Goal: Ask a question: Seek information or help from site administrators or community

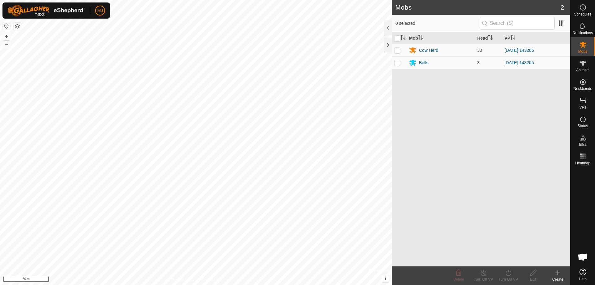
click at [239, 284] on html "MJ Schedules Notifications Mobs Animals Neckbands VPs Status Infra Heatmap Help…" at bounding box center [297, 142] width 595 height 285
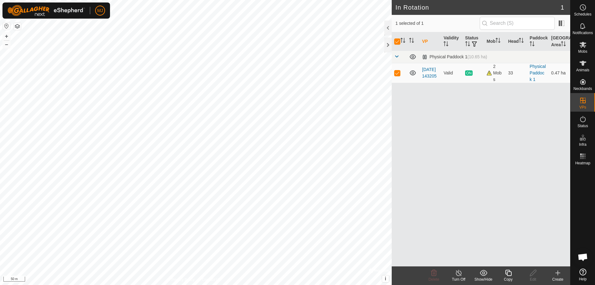
click at [461, 273] on icon at bounding box center [459, 272] width 8 height 7
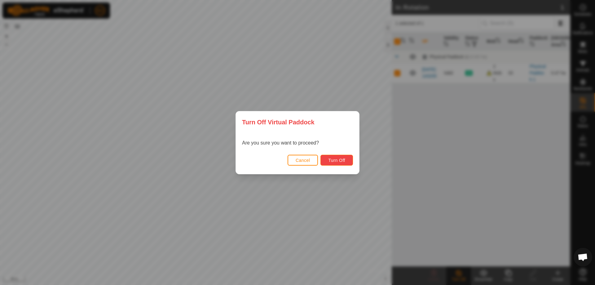
click at [335, 159] on span "Turn Off" at bounding box center [336, 160] width 17 height 5
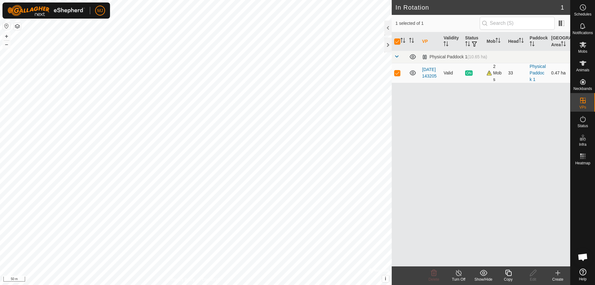
click at [489, 75] on div "2 Mobs" at bounding box center [494, 73] width 16 height 20
click at [578, 117] on es-activation-svg-icon at bounding box center [582, 119] width 11 height 10
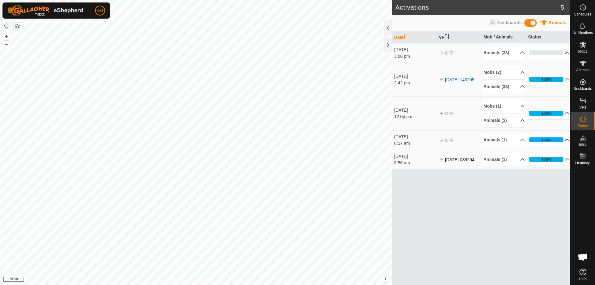
click at [547, 54] on p-accordion-header "0%" at bounding box center [548, 52] width 41 height 12
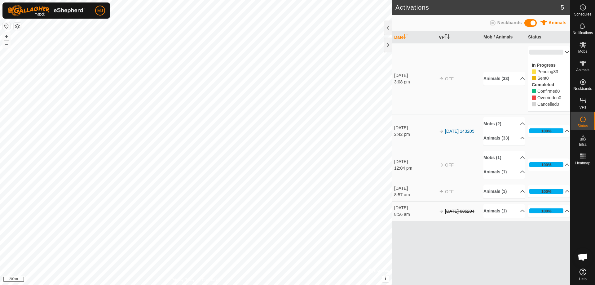
click at [565, 53] on p-accordion-header "0%" at bounding box center [548, 52] width 41 height 12
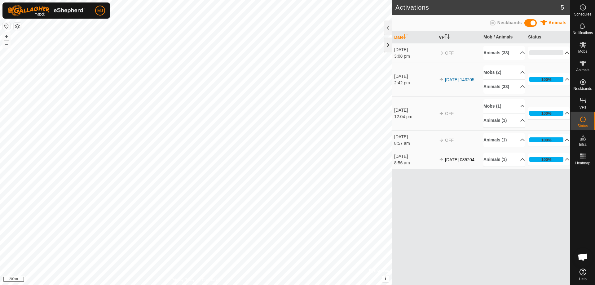
click at [390, 44] on div at bounding box center [387, 44] width 7 height 15
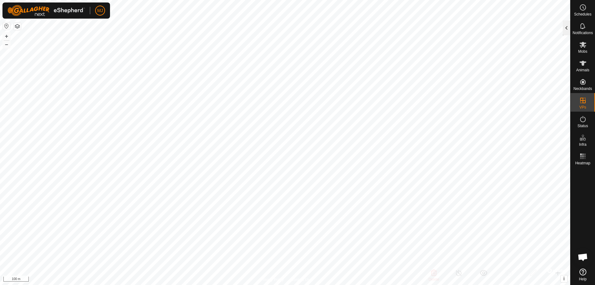
click at [566, 33] on div at bounding box center [565, 27] width 7 height 15
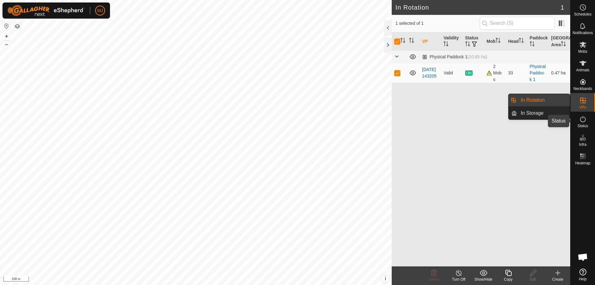
click at [582, 120] on icon at bounding box center [582, 118] width 7 height 7
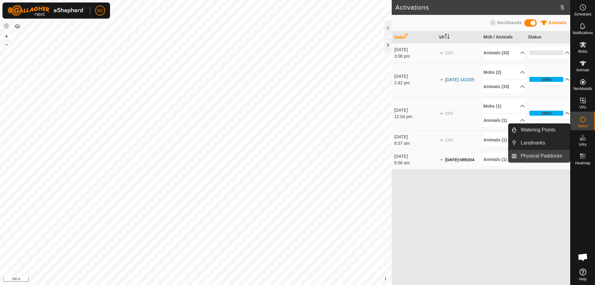
click at [541, 157] on link "Physical Paddocks" at bounding box center [542, 156] width 53 height 12
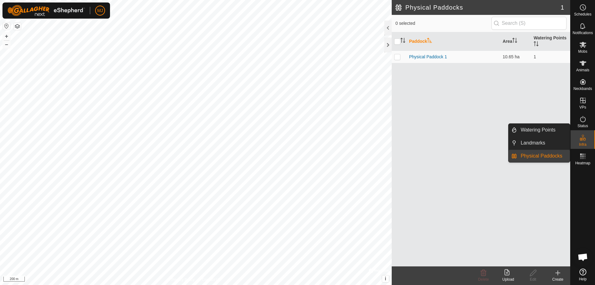
click at [579, 139] on icon at bounding box center [582, 137] width 7 height 7
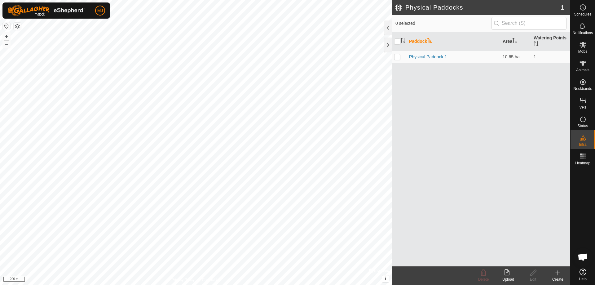
click at [558, 272] on icon at bounding box center [557, 272] width 4 height 0
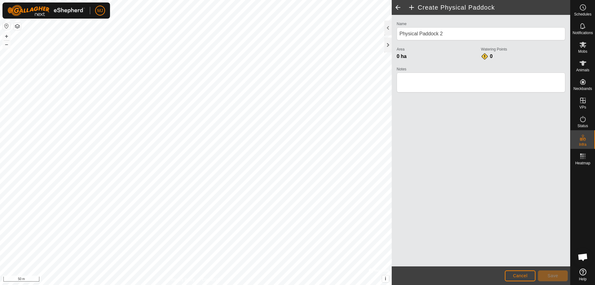
click at [342, 0] on html "MJ Schedules Notifications Mobs Animals Neckbands VPs Status Infra Heatmap Help…" at bounding box center [297, 142] width 595 height 285
click at [513, 276] on span "Cancel" at bounding box center [519, 275] width 15 height 5
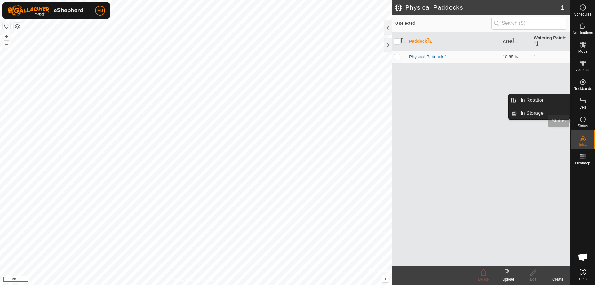
click at [581, 119] on icon at bounding box center [582, 118] width 7 height 7
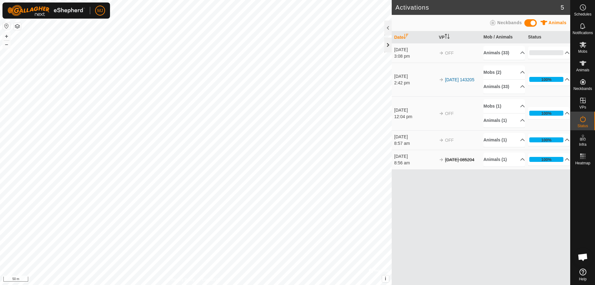
click at [390, 44] on div at bounding box center [387, 44] width 7 height 15
click at [385, 27] on div at bounding box center [387, 27] width 7 height 15
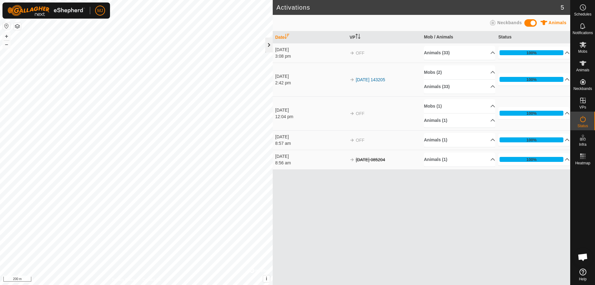
click at [272, 45] on div at bounding box center [268, 44] width 7 height 15
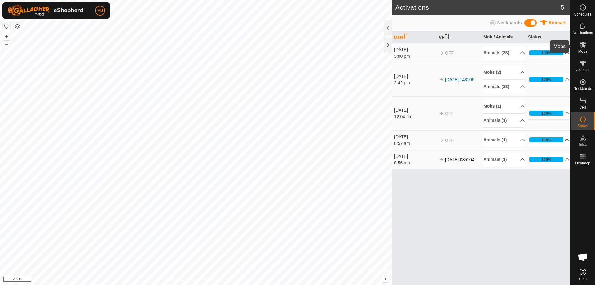
click at [582, 42] on icon at bounding box center [582, 45] width 7 height 6
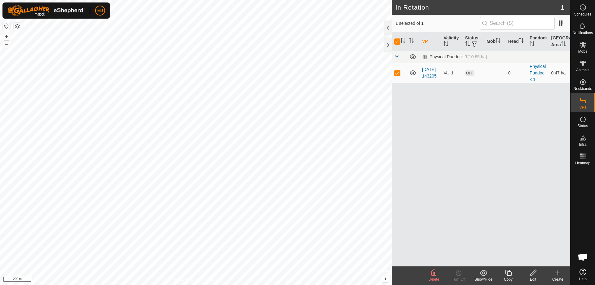
checkbox input "false"
checkbox input "true"
checkbox input "false"
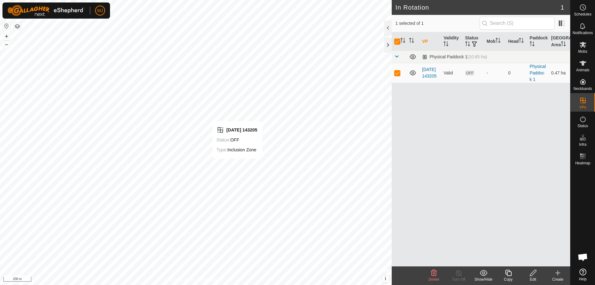
checkbox input "false"
checkbox input "true"
click at [532, 272] on icon at bounding box center [533, 272] width 8 height 7
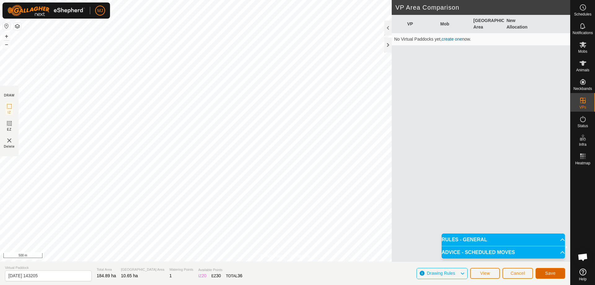
click at [551, 274] on span "Save" at bounding box center [550, 272] width 11 height 5
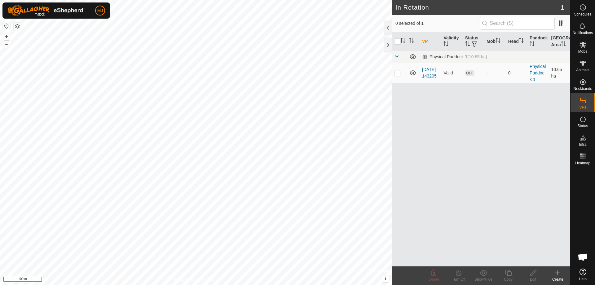
click at [501, 171] on div "VP Validity Status Mob Head Paddock Grazing Area Physical Paddock 1 (10.65 ha) …" at bounding box center [480, 149] width 178 height 234
click at [532, 277] on div "Edit" at bounding box center [532, 279] width 25 height 6
click at [424, 41] on th "VP" at bounding box center [429, 41] width 21 height 19
click at [529, 275] on icon at bounding box center [533, 272] width 8 height 7
click at [557, 272] on icon at bounding box center [557, 272] width 4 height 0
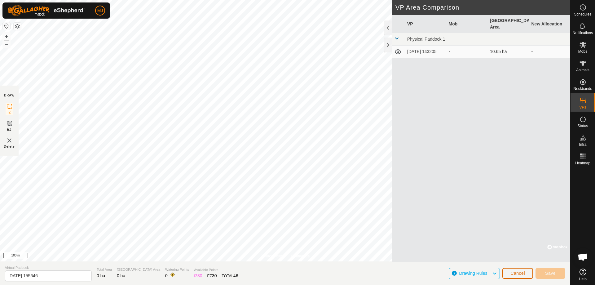
click at [513, 273] on span "Cancel" at bounding box center [517, 272] width 15 height 5
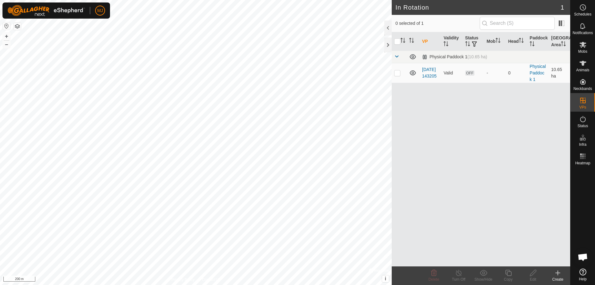
click at [425, 42] on th "VP" at bounding box center [429, 41] width 21 height 19
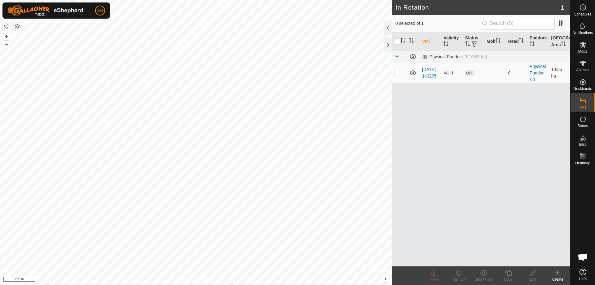
click at [425, 42] on th "VP" at bounding box center [429, 41] width 21 height 19
click at [582, 271] on icon at bounding box center [582, 271] width 7 height 7
click at [557, 272] on icon at bounding box center [557, 272] width 0 height 4
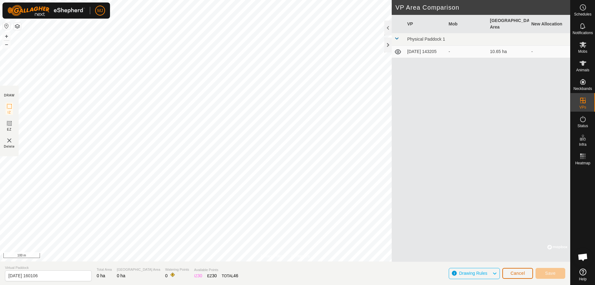
click at [525, 274] on button "Cancel" at bounding box center [517, 273] width 31 height 11
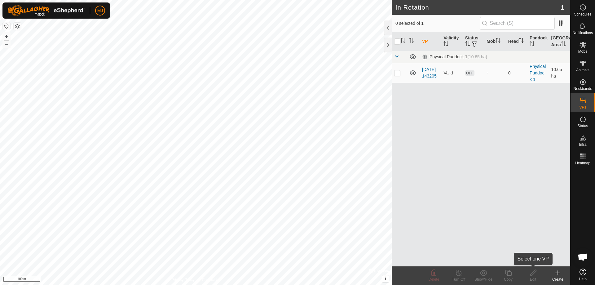
click at [534, 277] on div "Edit" at bounding box center [532, 279] width 25 height 6
checkbox input "true"
click at [532, 273] on icon at bounding box center [533, 272] width 8 height 7
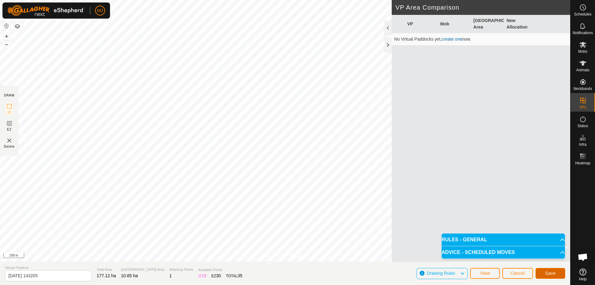
click at [547, 273] on span "Save" at bounding box center [550, 272] width 11 height 5
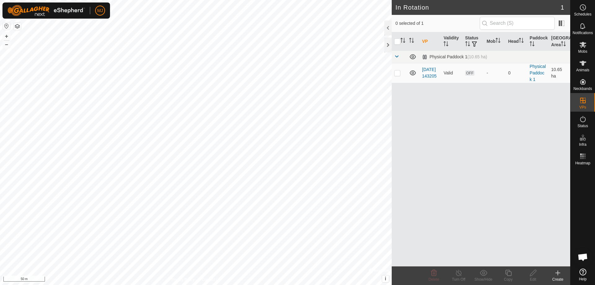
checkbox input "true"
click at [532, 273] on icon at bounding box center [533, 272] width 8 height 7
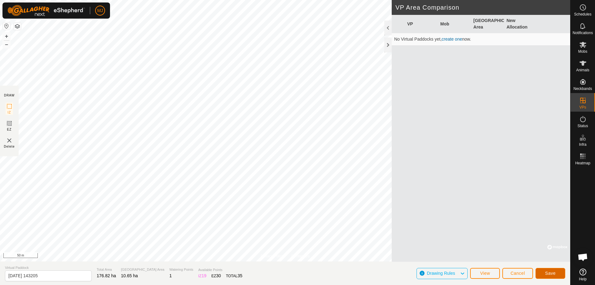
click at [552, 272] on span "Save" at bounding box center [550, 272] width 11 height 5
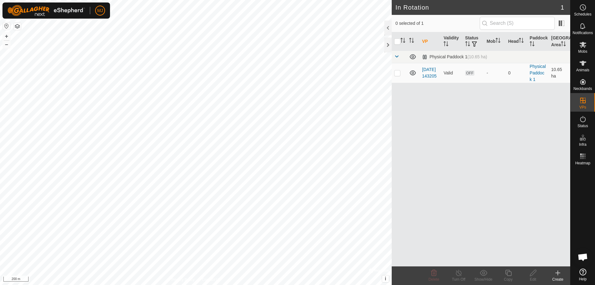
click at [426, 42] on th "VP" at bounding box center [429, 41] width 21 height 19
click at [425, 41] on th "VP" at bounding box center [429, 41] width 21 height 19
click at [424, 41] on th "VP" at bounding box center [429, 41] width 21 height 19
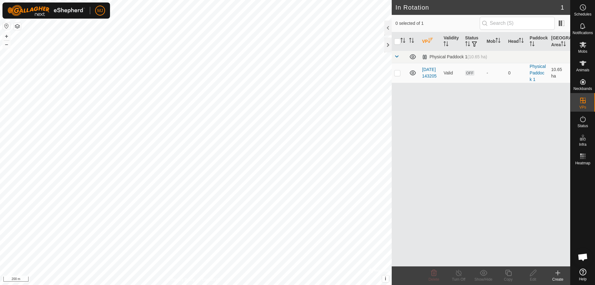
click at [424, 41] on th "VP" at bounding box center [429, 41] width 21 height 19
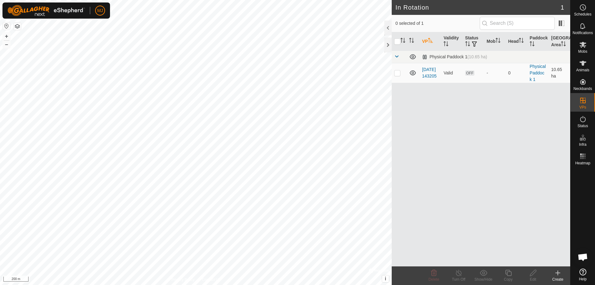
click at [427, 41] on th "VP" at bounding box center [429, 41] width 21 height 19
click at [425, 41] on th "VP" at bounding box center [429, 41] width 21 height 19
click at [556, 272] on icon at bounding box center [557, 272] width 4 height 0
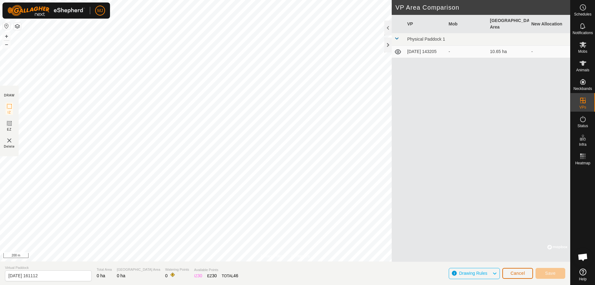
click at [518, 273] on span "Cancel" at bounding box center [517, 272] width 15 height 5
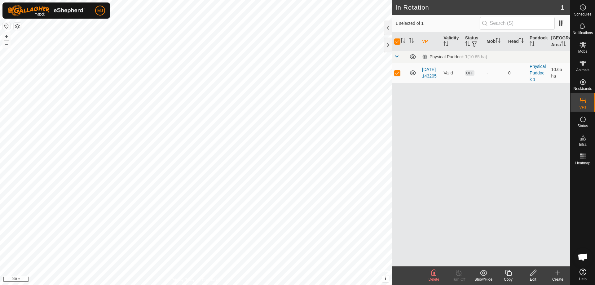
checkbox input "true"
click at [490, 41] on th "Mob" at bounding box center [494, 41] width 21 height 19
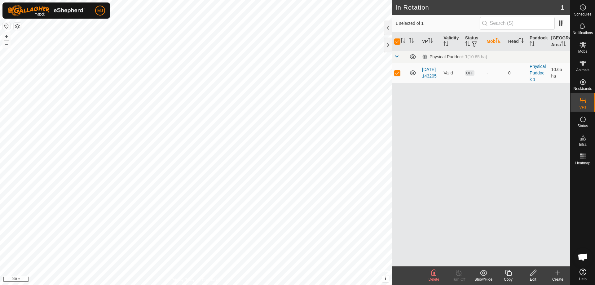
click at [490, 41] on th "Mob" at bounding box center [494, 41] width 21 height 19
click at [583, 44] on icon at bounding box center [582, 45] width 7 height 6
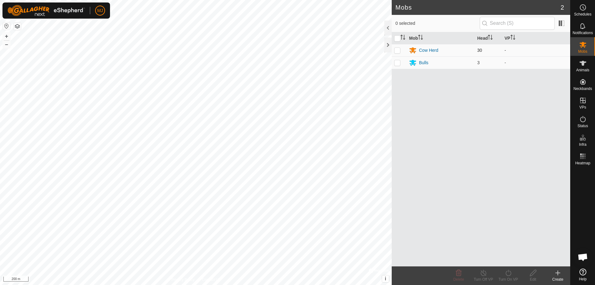
click at [397, 50] on p-checkbox at bounding box center [397, 50] width 6 height 5
checkbox input "true"
click at [398, 63] on p-checkbox at bounding box center [397, 62] width 6 height 5
checkbox input "true"
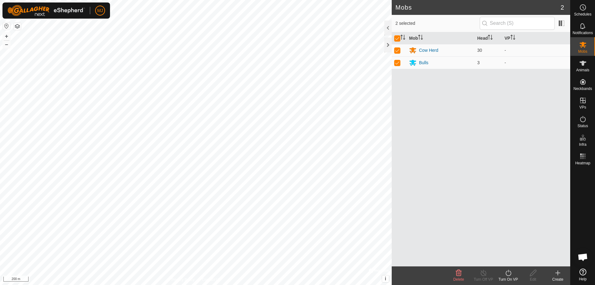
click at [507, 275] on icon at bounding box center [508, 272] width 8 height 7
click at [508, 257] on link "Now" at bounding box center [526, 259] width 61 height 12
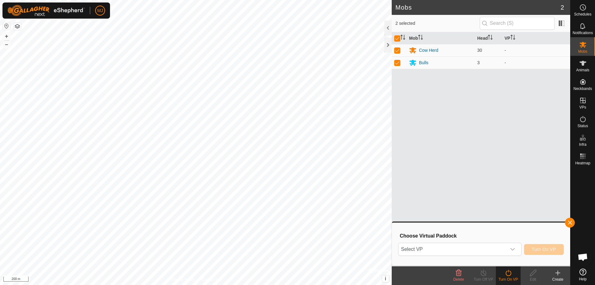
click at [508, 279] on div "Turn On VP" at bounding box center [507, 279] width 25 height 6
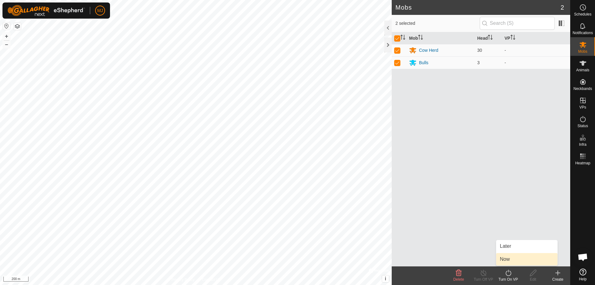
click at [511, 257] on link "Now" at bounding box center [526, 259] width 61 height 12
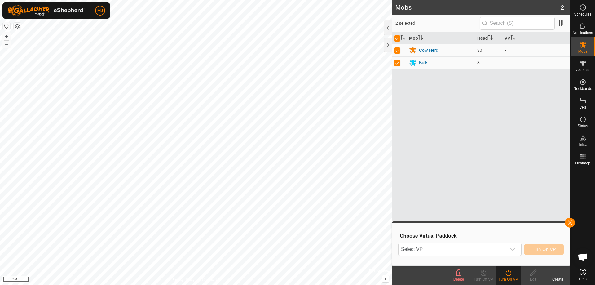
click at [518, 276] on turn-on-svg-icon at bounding box center [507, 272] width 25 height 7
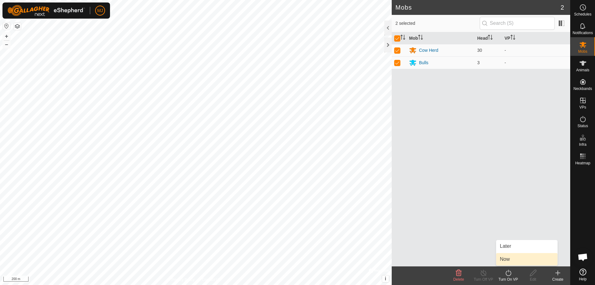
click at [514, 259] on link "Now" at bounding box center [526, 259] width 61 height 12
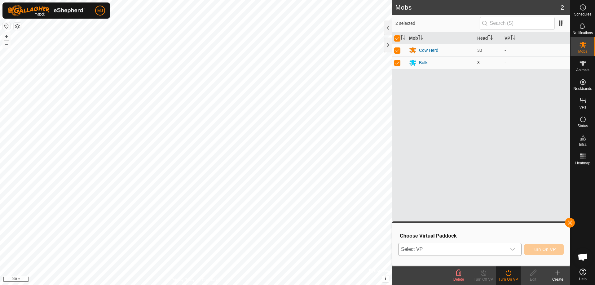
click at [510, 250] on icon "dropdown trigger" at bounding box center [512, 248] width 5 height 5
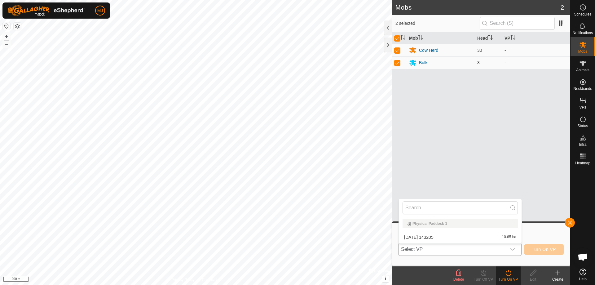
click at [466, 236] on li "2025-08-29 143205 10.65 ha" at bounding box center [460, 237] width 123 height 12
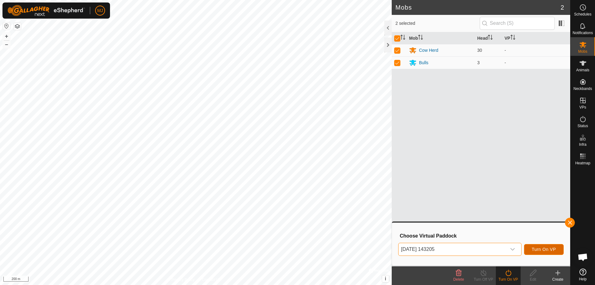
click at [558, 250] on button "Turn On VP" at bounding box center [544, 249] width 40 height 11
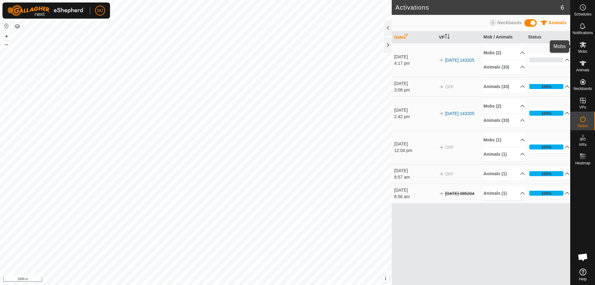
click at [584, 45] on icon at bounding box center [582, 44] width 7 height 7
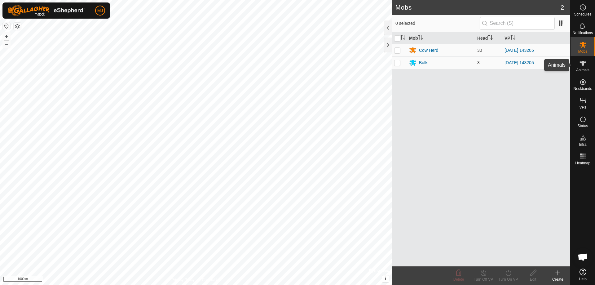
click at [585, 64] on icon at bounding box center [582, 62] width 7 height 7
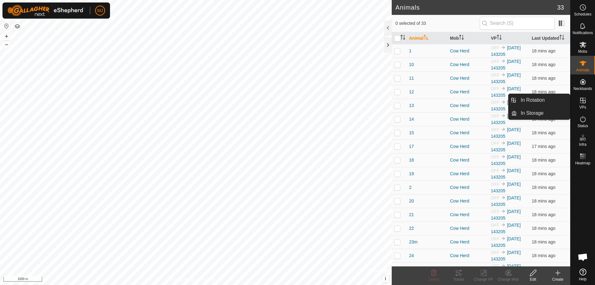
click at [583, 101] on icon at bounding box center [583, 101] width 6 height 6
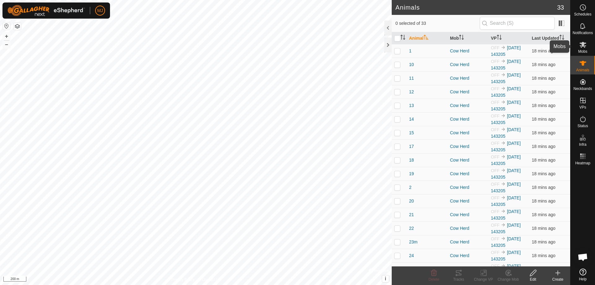
click at [582, 45] on icon at bounding box center [582, 45] width 7 height 6
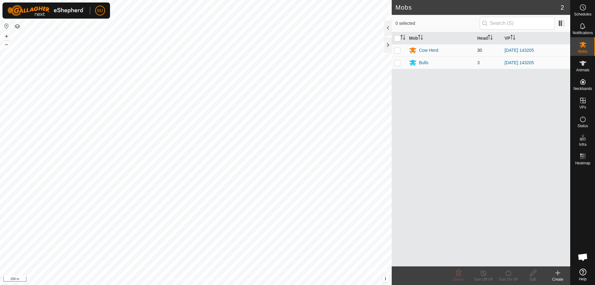
click at [396, 51] on p-checkbox at bounding box center [397, 50] width 6 height 5
checkbox input "true"
click at [397, 63] on p-checkbox at bounding box center [397, 62] width 6 height 5
checkbox input "true"
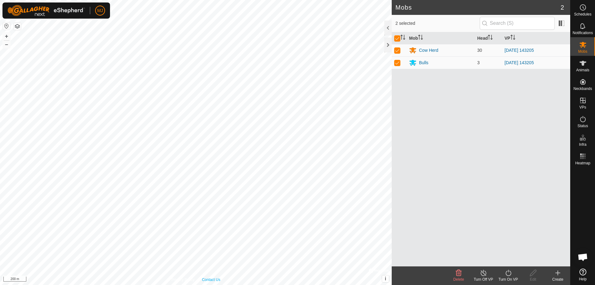
click at [209, 279] on link "Contact Us" at bounding box center [211, 280] width 18 height 6
click at [507, 274] on icon at bounding box center [508, 272] width 8 height 7
click at [512, 259] on link "Now" at bounding box center [526, 259] width 61 height 12
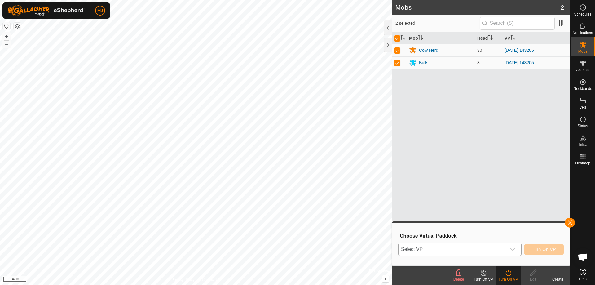
click at [514, 249] on icon "dropdown trigger" at bounding box center [512, 248] width 5 height 5
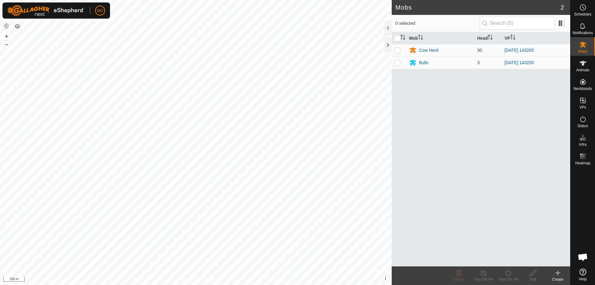
click at [583, 272] on icon at bounding box center [582, 271] width 7 height 7
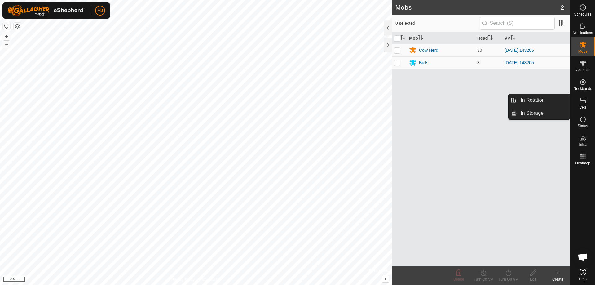
click at [582, 100] on icon at bounding box center [582, 100] width 7 height 7
click at [535, 112] on link "In Storage" at bounding box center [542, 113] width 53 height 12
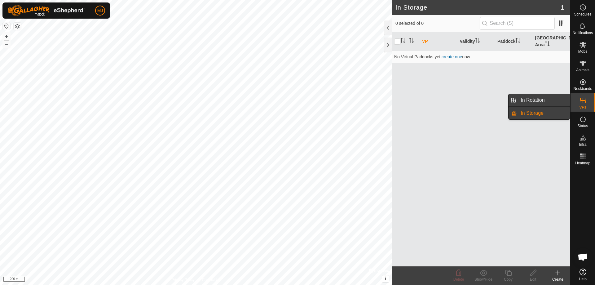
click at [530, 96] on link "In Rotation" at bounding box center [542, 100] width 53 height 12
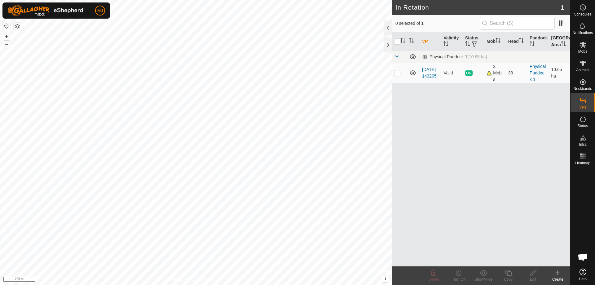
click at [558, 40] on th "[GEOGRAPHIC_DATA] Area" at bounding box center [558, 41] width 21 height 19
click at [560, 39] on th "[GEOGRAPHIC_DATA] Area" at bounding box center [558, 41] width 21 height 19
click at [556, 41] on th "[GEOGRAPHIC_DATA] Area" at bounding box center [558, 41] width 21 height 19
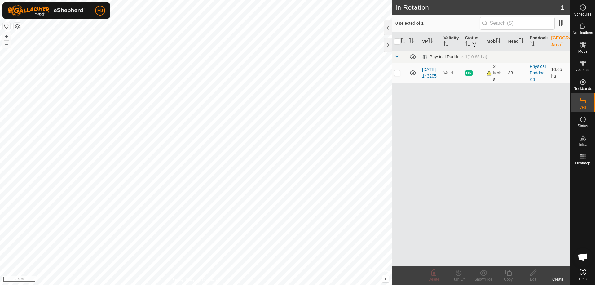
click at [556, 41] on th "[GEOGRAPHIC_DATA] Area" at bounding box center [558, 41] width 21 height 19
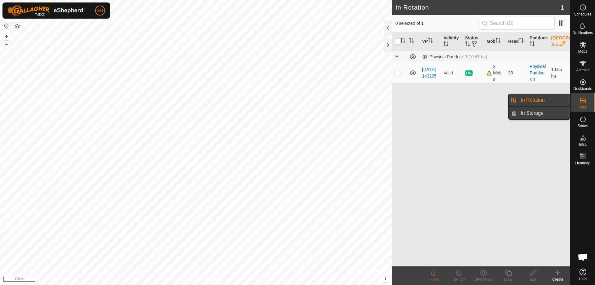
click at [544, 111] on link "In Storage" at bounding box center [542, 113] width 53 height 12
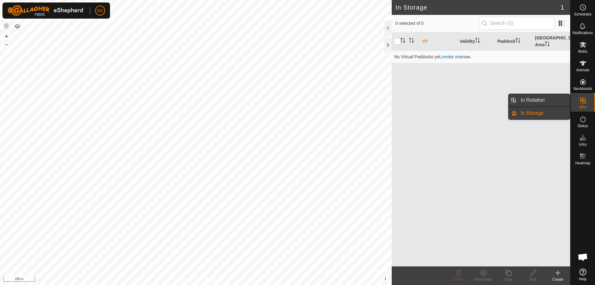
click at [549, 100] on link "In Rotation" at bounding box center [542, 100] width 53 height 12
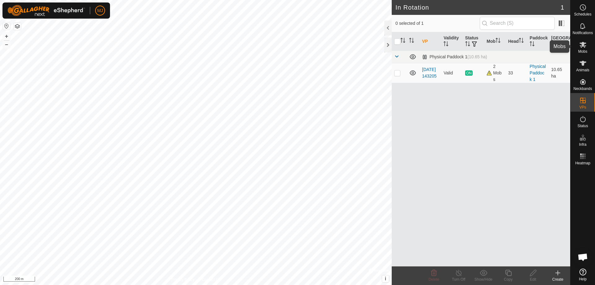
click at [583, 46] on icon at bounding box center [582, 45] width 7 height 6
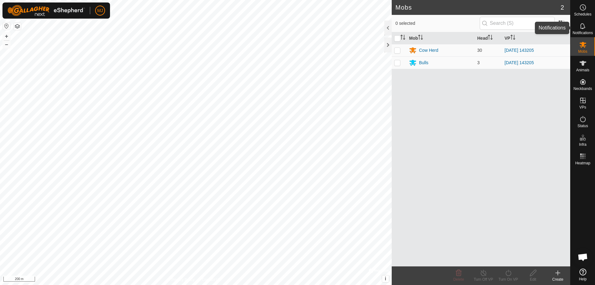
click at [581, 28] on icon at bounding box center [582, 25] width 7 height 7
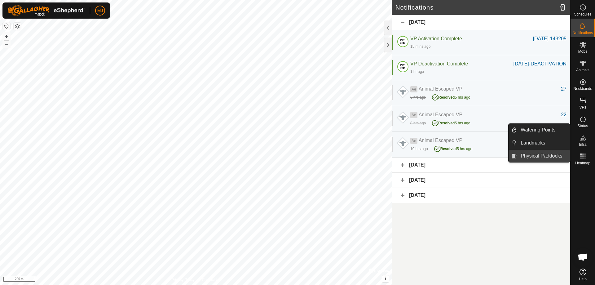
click at [529, 157] on link "Physical Paddocks" at bounding box center [542, 156] width 53 height 12
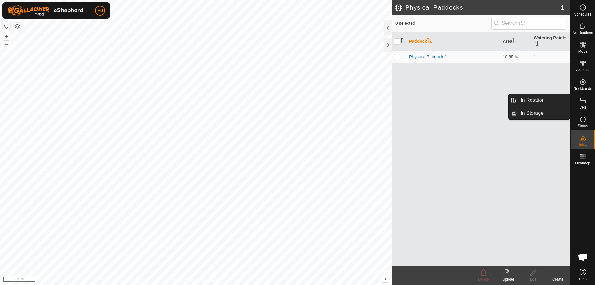
click at [585, 100] on icon at bounding box center [583, 101] width 6 height 6
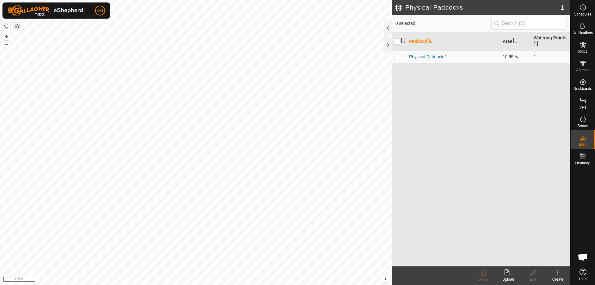
click at [523, 169] on div "Paddock Area Watering Points Physical Paddock 1 10.65 ha 1" at bounding box center [480, 149] width 178 height 234
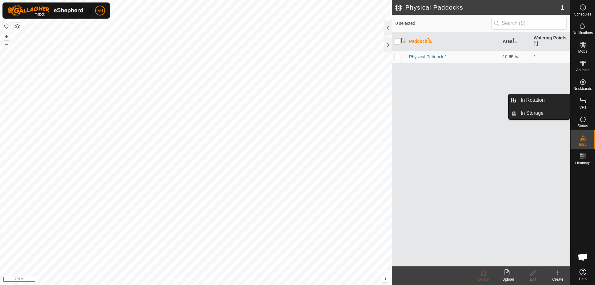
click at [583, 101] on icon at bounding box center [582, 100] width 7 height 7
click at [541, 98] on link "In Rotation" at bounding box center [542, 100] width 53 height 12
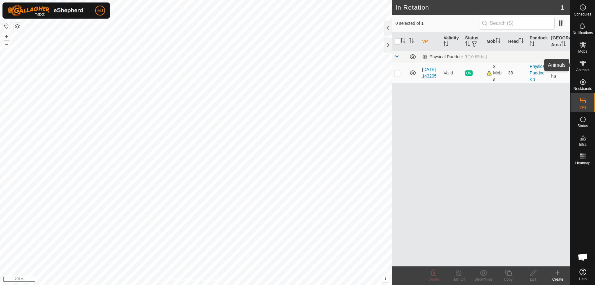
click at [583, 62] on icon at bounding box center [582, 63] width 7 height 5
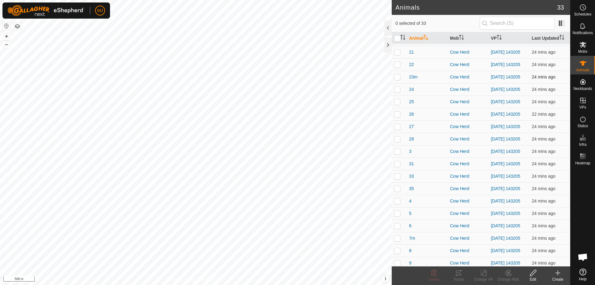
scroll to position [155, 0]
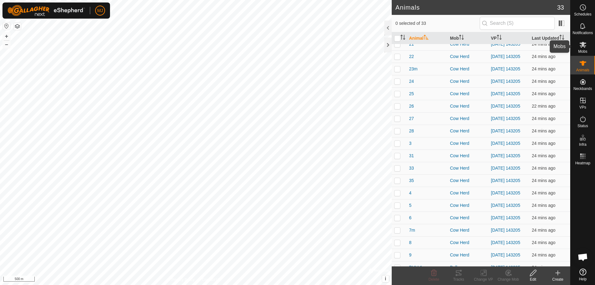
click at [585, 45] on icon at bounding box center [582, 44] width 7 height 7
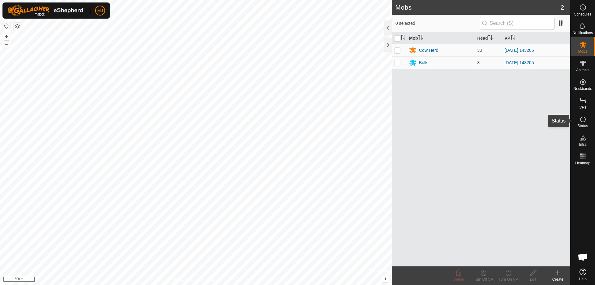
click at [586, 120] on es-activation-svg-icon at bounding box center [582, 119] width 11 height 10
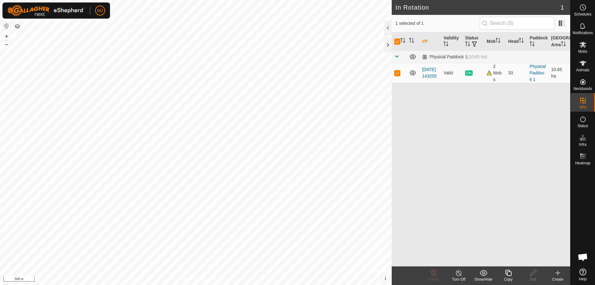
click at [472, 198] on div "VP Validity Status Mob Head Paddock Grazing Area Physical Paddock 1 (10.65 ha) …" at bounding box center [480, 149] width 178 height 234
click at [582, 42] on icon at bounding box center [582, 45] width 7 height 6
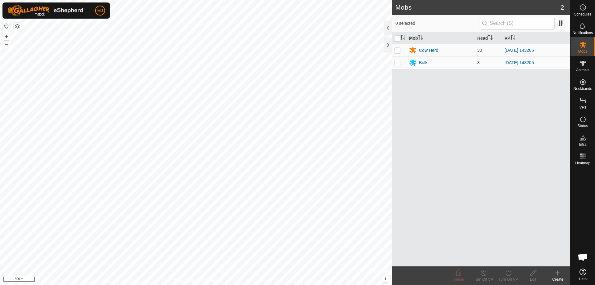
click at [584, 272] on icon at bounding box center [582, 271] width 7 height 7
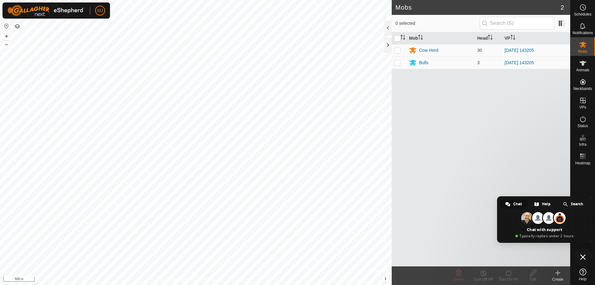
type textarea "can you see my settings"
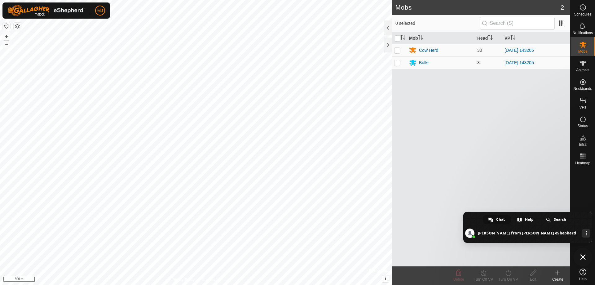
type textarea "i wanna make sure my exclusion area is turned off"
type textarea "[PERSON_NAME]"
type textarea "im new to the system"
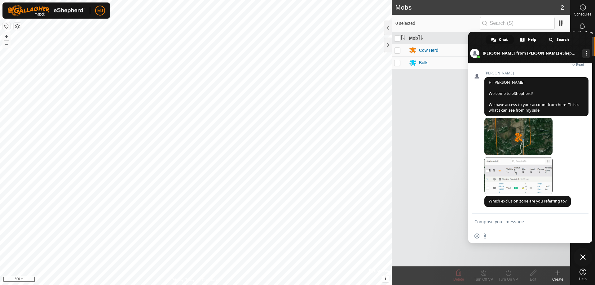
scroll to position [259, 0]
type textarea "i"
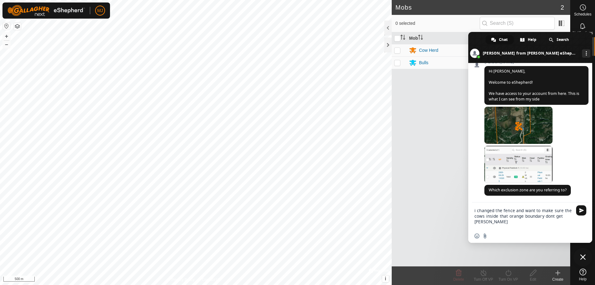
type textarea "i changed the fence and want to make sure the cows inside that orange boundary …"
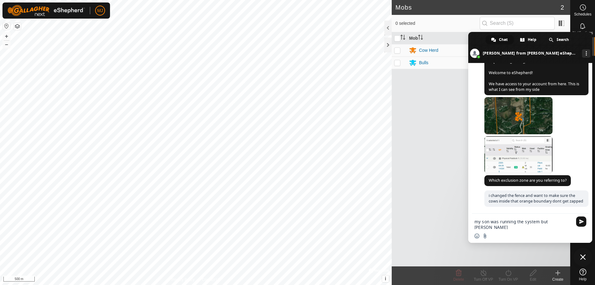
scroll to position [290, 0]
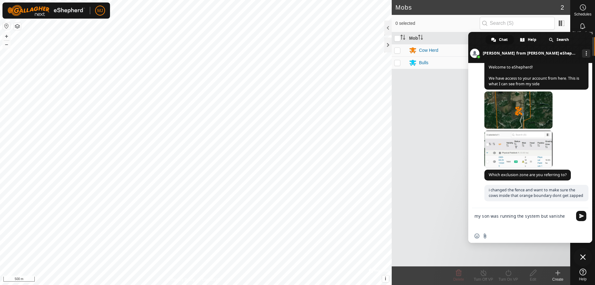
type textarea "my son was running the system but vanished"
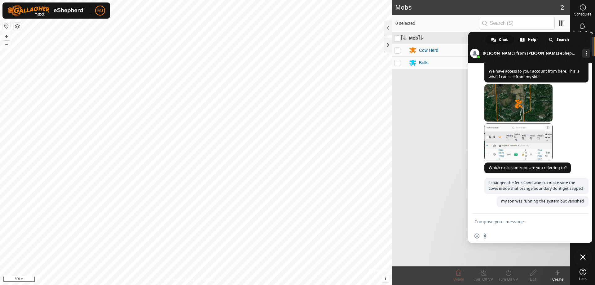
scroll to position [310, 0]
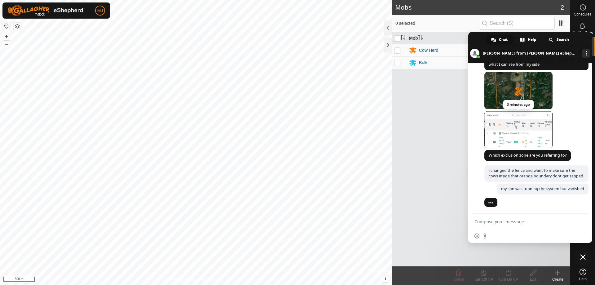
click at [533, 126] on span at bounding box center [518, 129] width 68 height 37
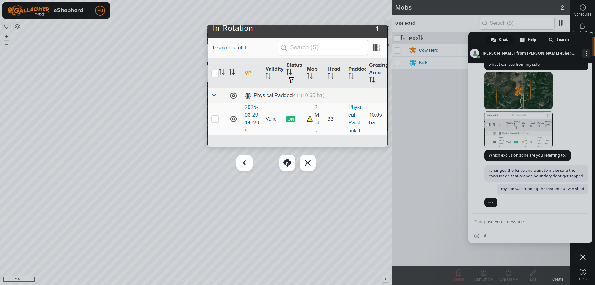
click at [575, 129] on div at bounding box center [297, 142] width 595 height 285
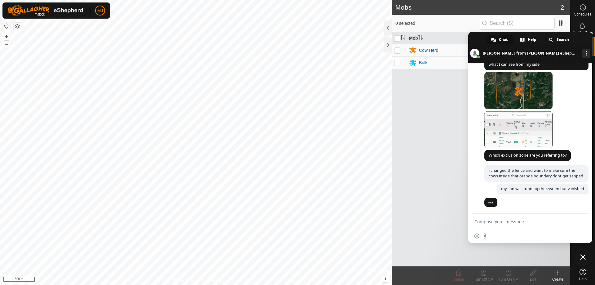
click at [519, 225] on textarea "Compose your message..." at bounding box center [523, 220] width 99 height 15
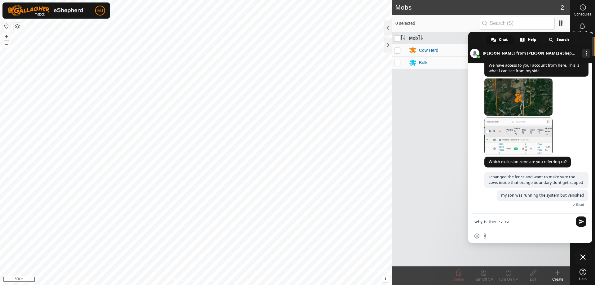
scroll to position [341, 0]
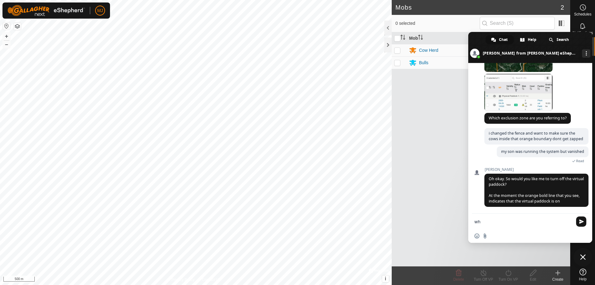
type textarea "w"
type textarea "leave it on"
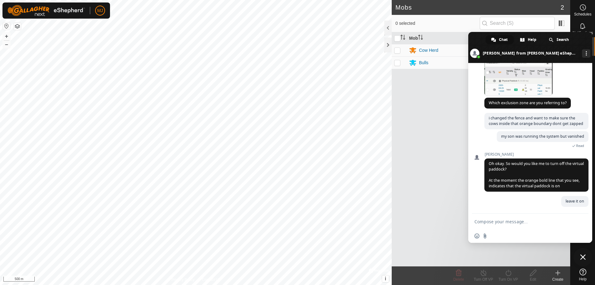
scroll to position [369, 0]
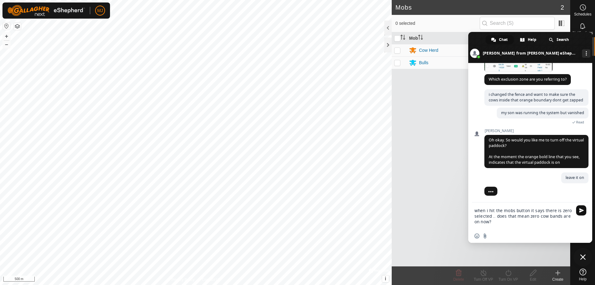
type textarea "when i hit the mobs button it says there is zero selected .. does that mean zer…"
click at [580, 207] on span "Send" at bounding box center [581, 210] width 10 height 10
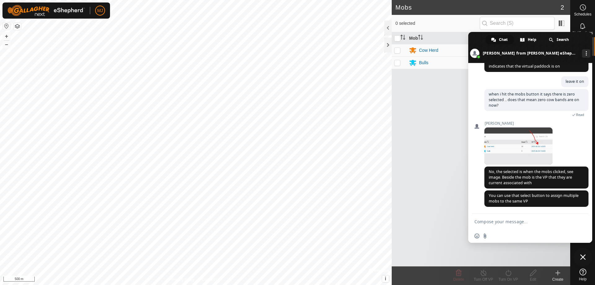
scroll to position [470, 0]
click at [396, 49] on p-checkbox at bounding box center [397, 50] width 6 height 5
checkbox input "true"
click at [396, 63] on p-checkbox at bounding box center [397, 62] width 6 height 5
checkbox input "true"
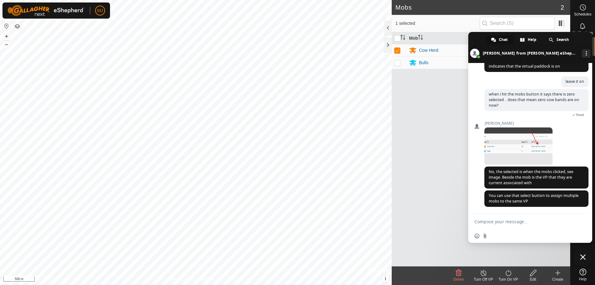
checkbox input "true"
click at [397, 51] on p-checkbox at bounding box center [397, 50] width 6 height 5
checkbox input "false"
click at [398, 62] on p-checkbox at bounding box center [397, 62] width 6 height 5
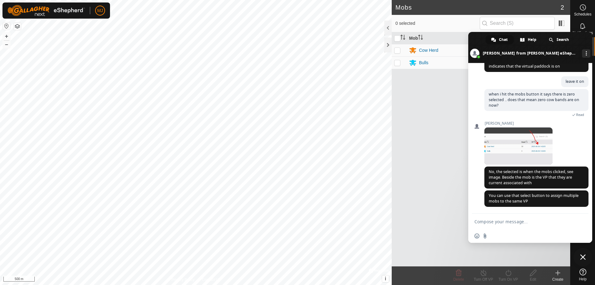
checkbox input "true"
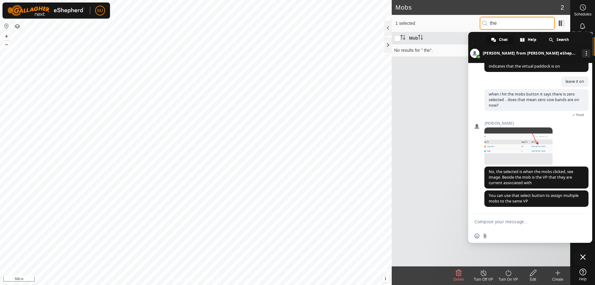
type input "the"
click at [539, 224] on textarea "Compose your message..." at bounding box center [523, 220] width 99 height 15
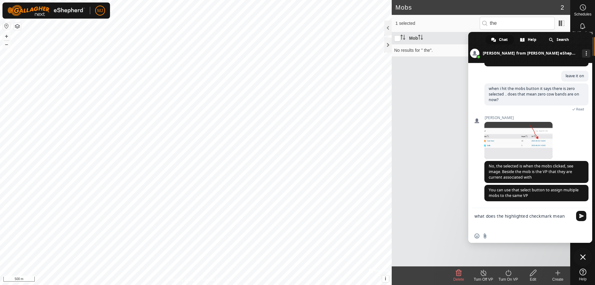
click at [403, 111] on div "Mob Head VP No results for " the"." at bounding box center [480, 149] width 178 height 234
click at [426, 111] on div "Mob Head VP No results for " the"." at bounding box center [480, 149] width 178 height 234
click at [408, 70] on div "Mob Head VP No results for " the"." at bounding box center [480, 149] width 178 height 234
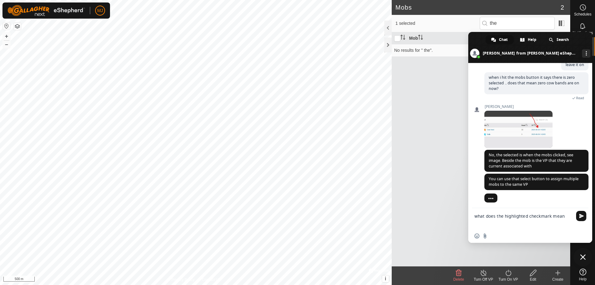
scroll to position [488, 0]
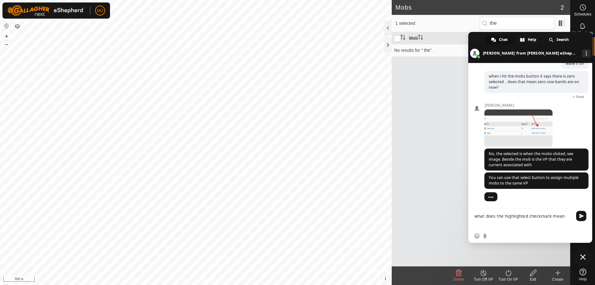
click at [455, 112] on div "Mob Head VP No results for " the"." at bounding box center [480, 149] width 178 height 234
click at [564, 216] on textarea "what does the highlighted checkmark mean" at bounding box center [523, 218] width 99 height 21
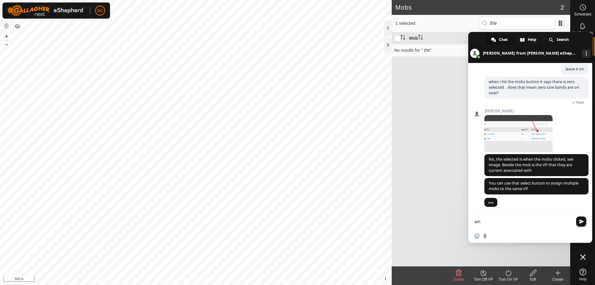
type textarea "w"
click at [386, 26] on div at bounding box center [387, 27] width 7 height 15
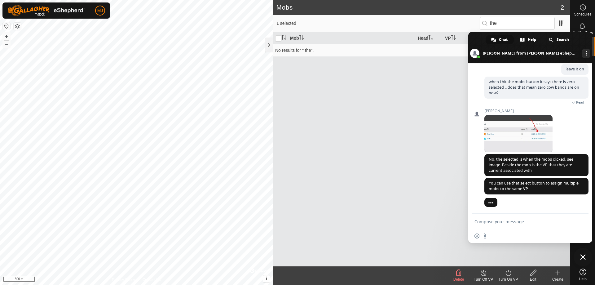
click at [306, 7] on h2 "Mobs" at bounding box center [418, 7] width 284 height 7
click at [279, 37] on input "checkbox" at bounding box center [278, 38] width 6 height 6
checkbox input "true"
click at [270, 42] on div at bounding box center [268, 44] width 7 height 15
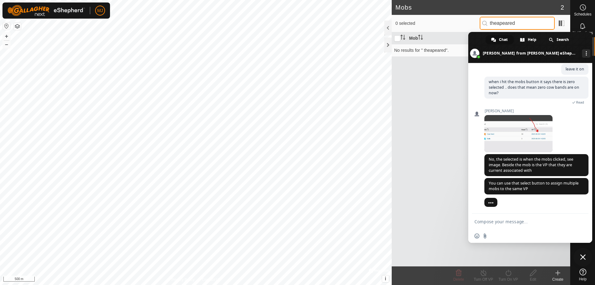
type input "theapeared"
click at [503, 233] on div "Insert an emoji Send a file" at bounding box center [530, 236] width 124 height 14
type textarea "they disapeared"
click at [582, 220] on span "Send" at bounding box center [581, 221] width 5 height 5
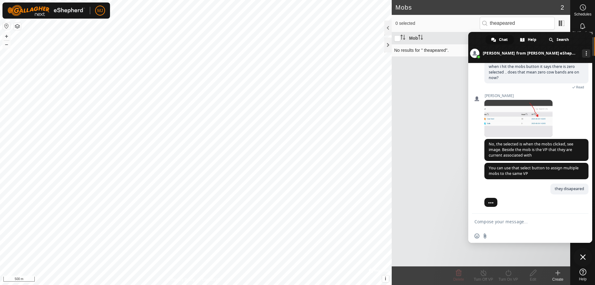
drag, startPoint x: 464, startPoint y: 49, endPoint x: 456, endPoint y: 50, distance: 8.7
click at [462, 50] on td "No results for " theapeared"." at bounding box center [480, 50] width 178 height 12
click at [455, 48] on td "No results for " theapeared"." at bounding box center [480, 50] width 178 height 12
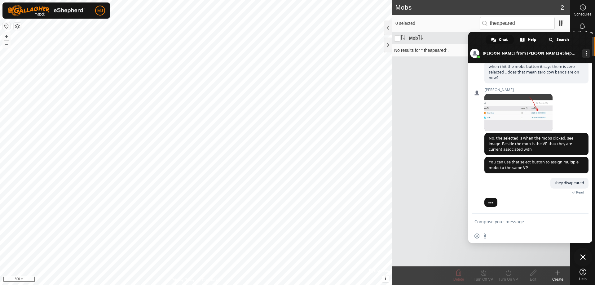
click at [454, 49] on td "No results for " theapeared"." at bounding box center [480, 50] width 178 height 12
click at [280, 61] on body "MJ Schedules Notifications Mobs Animals Neckbands VPs Status Infra Heatmap Help…" at bounding box center [297, 142] width 595 height 285
click at [382, 8] on div "Mobs 2 0 selected theapeared Mob Head VP No results for " theapeared". Delete T…" at bounding box center [285, 142] width 570 height 285
click at [440, 16] on div "0 selected theapeared" at bounding box center [480, 23] width 178 height 17
click at [404, 8] on h2 "Mobs" at bounding box center [477, 7] width 165 height 7
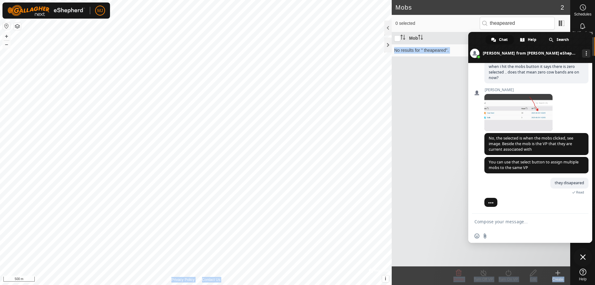
drag, startPoint x: 564, startPoint y: 32, endPoint x: 550, endPoint y: 59, distance: 30.5
click at [550, 59] on body "MJ Schedules Notifications Mobs Animals Neckbands VPs Status Infra Heatmap Help…" at bounding box center [297, 142] width 595 height 285
click at [451, 65] on div "Mob Head VP No results for " theapeared"." at bounding box center [480, 149] width 178 height 234
click at [449, 49] on td "No results for " theapeared"." at bounding box center [480, 50] width 178 height 12
click at [449, 51] on td "No results for " theapeared"." at bounding box center [480, 50] width 178 height 12
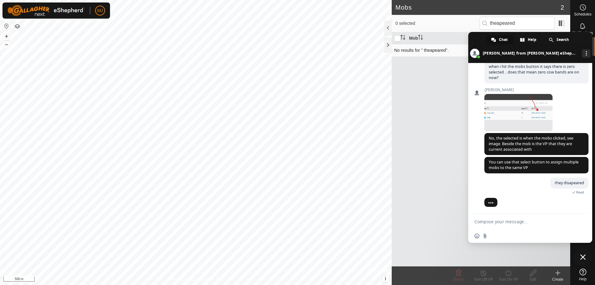
click at [445, 50] on td "No results for " theapeared"." at bounding box center [480, 50] width 178 height 12
click at [388, 42] on div at bounding box center [387, 44] width 7 height 15
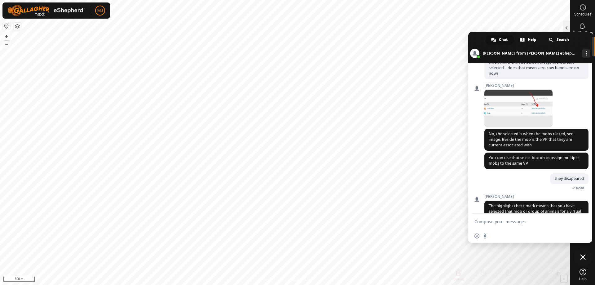
scroll to position [529, 0]
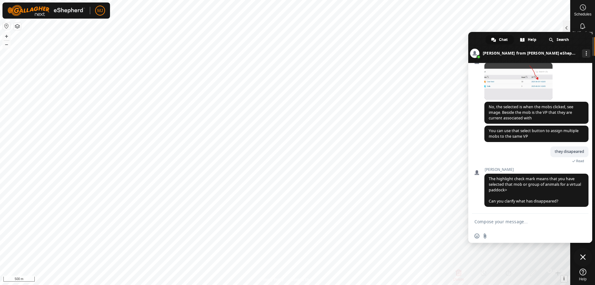
click at [507, 238] on div "Insert an emoji Send a file" at bounding box center [530, 236] width 124 height 14
click at [507, 240] on div "Insert an emoji Send a file" at bounding box center [530, 236] width 124 height 14
click at [584, 256] on span "Close chat" at bounding box center [583, 257] width 6 height 6
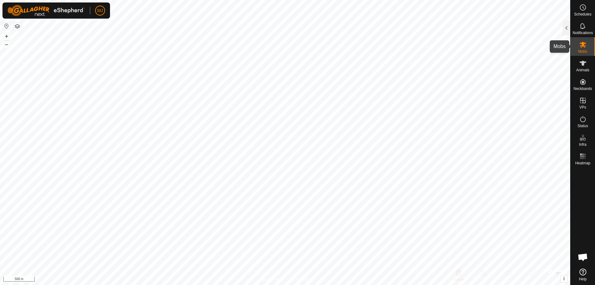
click at [583, 46] on icon at bounding box center [582, 44] width 7 height 7
click at [579, 45] on icon at bounding box center [582, 44] width 7 height 7
click at [583, 45] on icon at bounding box center [582, 45] width 7 height 6
click at [584, 63] on icon at bounding box center [582, 62] width 7 height 7
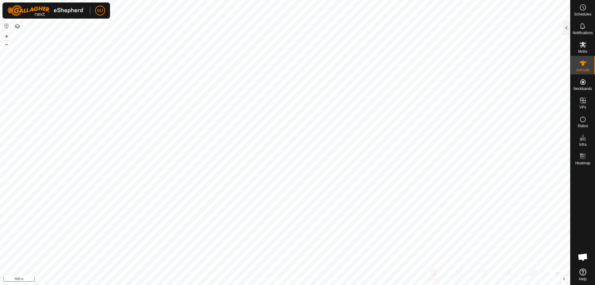
click at [584, 63] on icon at bounding box center [582, 62] width 7 height 7
click at [579, 61] on icon at bounding box center [582, 62] width 7 height 7
click at [581, 43] on icon at bounding box center [582, 45] width 7 height 6
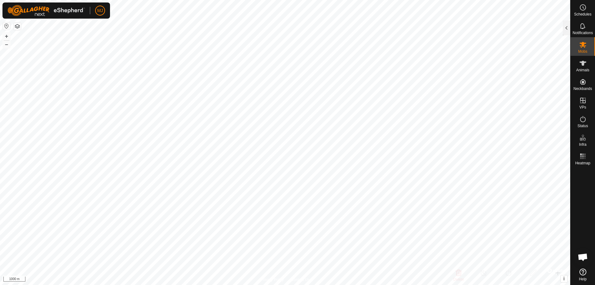
click at [581, 43] on icon at bounding box center [582, 45] width 7 height 6
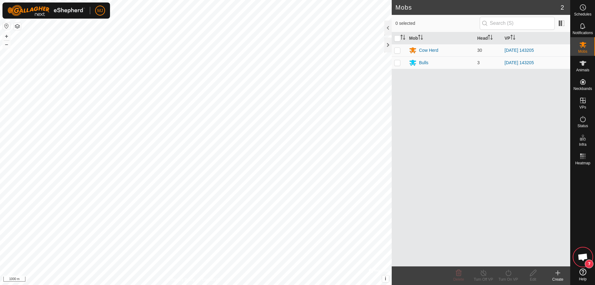
scroll to position [529, 0]
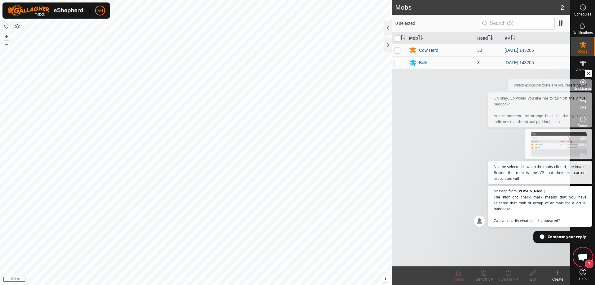
click at [451, 115] on div "Mob Head VP Cow Herd 30 [DATE] 143205 Bulls 3 [DATE] 143205" at bounding box center [480, 149] width 178 height 234
click at [581, 256] on span "Open chat" at bounding box center [582, 257] width 10 height 9
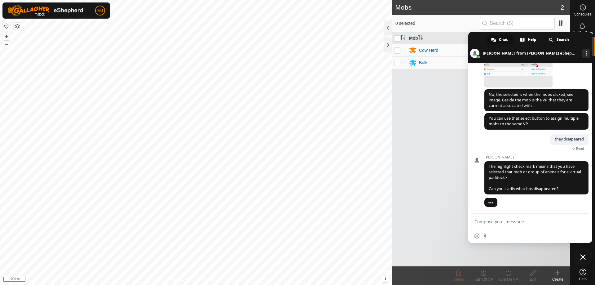
scroll to position [541, 0]
click at [538, 222] on textarea "Compose your message..." at bounding box center [523, 220] width 99 height 15
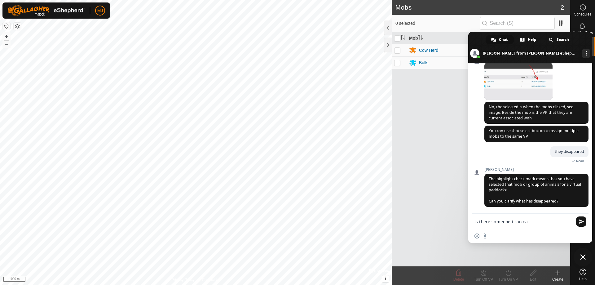
scroll to position [553, 0]
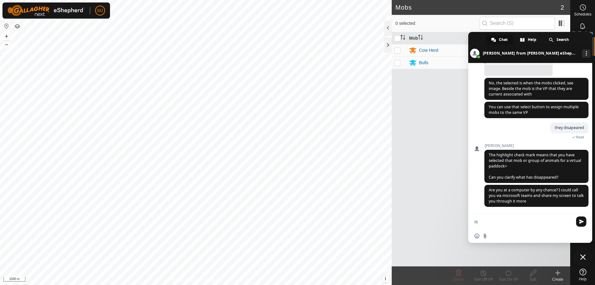
type textarea "i"
type textarea "perfect my number is [PHONE_NUMBER]"
click at [583, 220] on span "Send" at bounding box center [581, 221] width 10 height 10
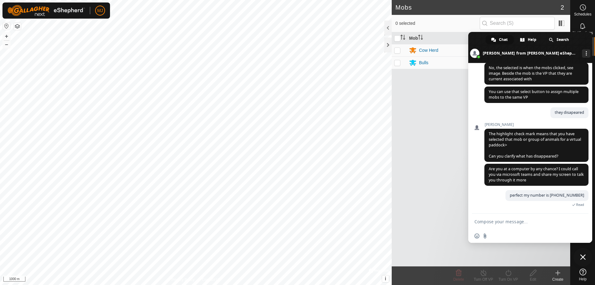
scroll to position [595, 0]
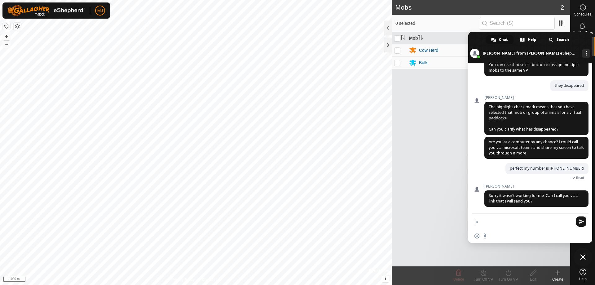
type textarea "j"
type textarea "where are you"
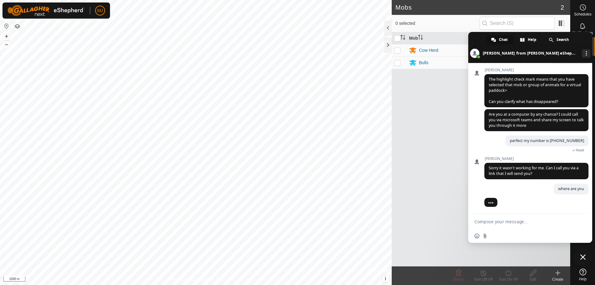
scroll to position [631, 0]
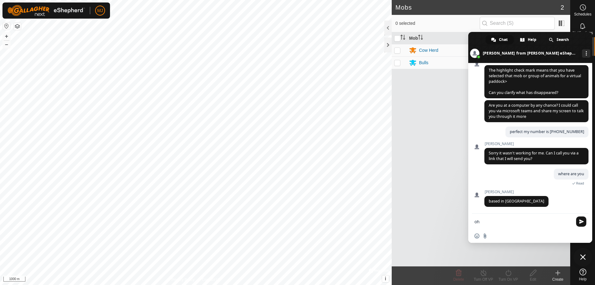
type textarea "oh"
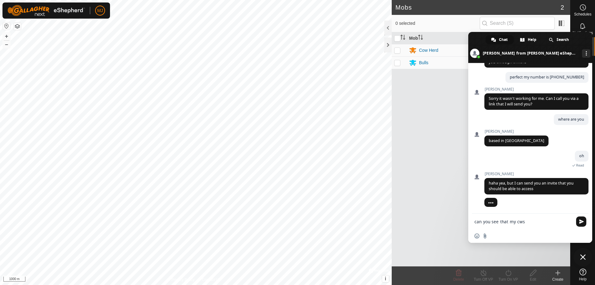
scroll to position [686, 0]
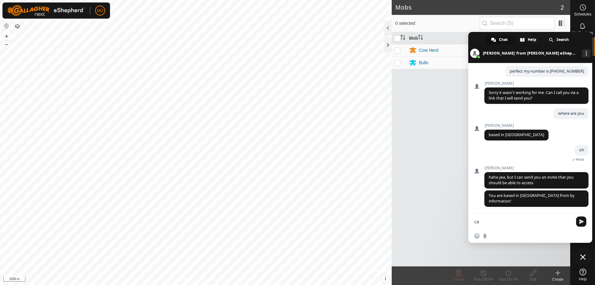
type textarea "c"
type textarea "yes lol"
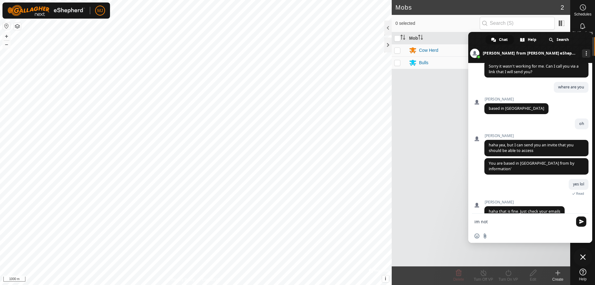
scroll to position [723, 0]
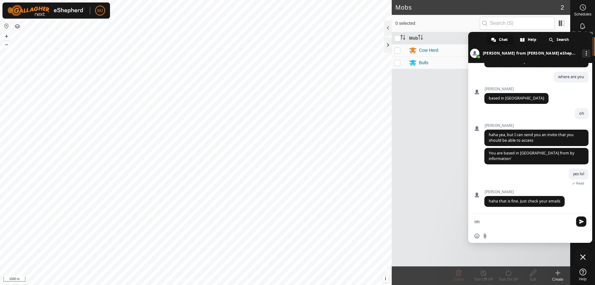
type textarea "i"
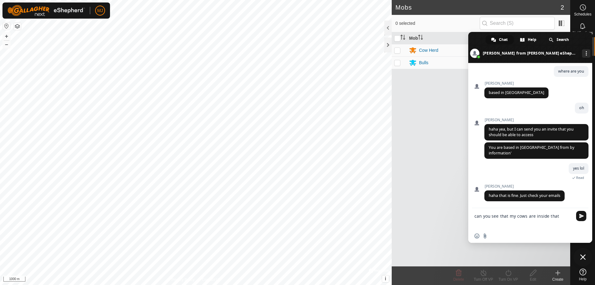
scroll to position [741, 0]
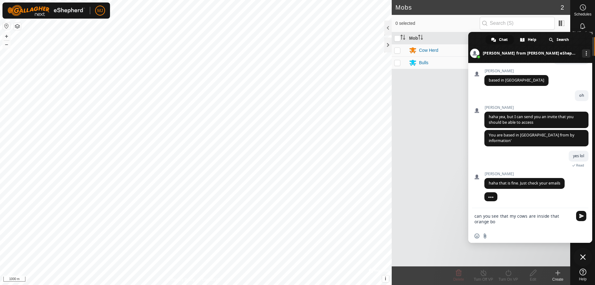
type textarea "can you see that my cows are inside that orange box"
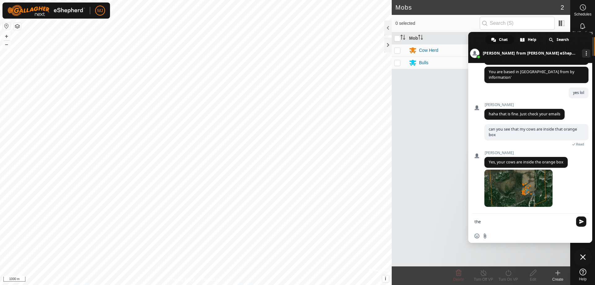
scroll to position [822, 0]
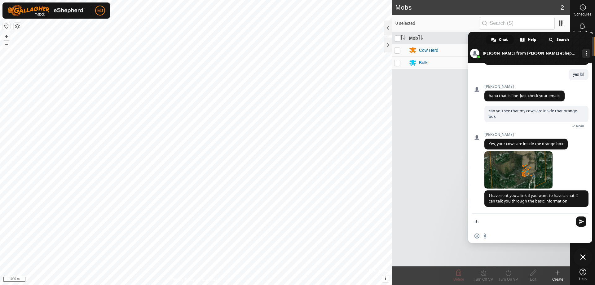
type textarea "t"
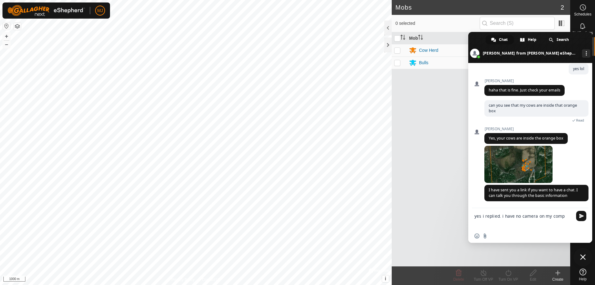
scroll to position [840, 0]
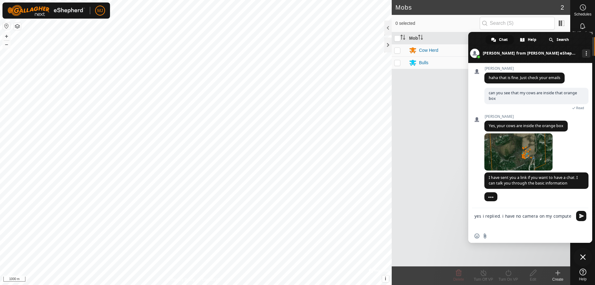
type textarea "yes i replied. i have no camera on my computer"
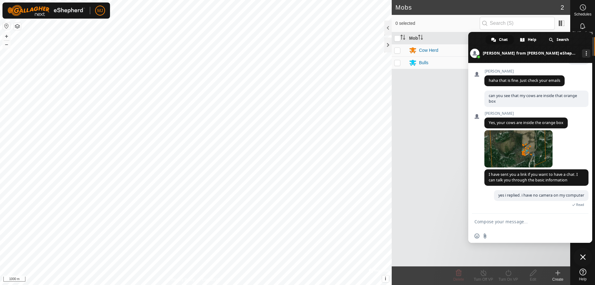
scroll to position [859, 0]
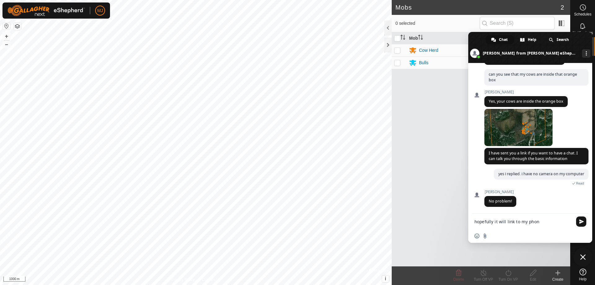
type textarea "hopefully it will link to my phone"
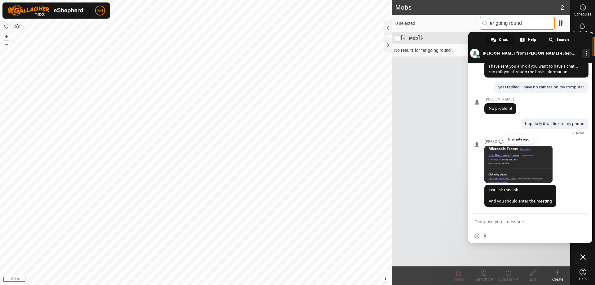
scroll to position [958, 0]
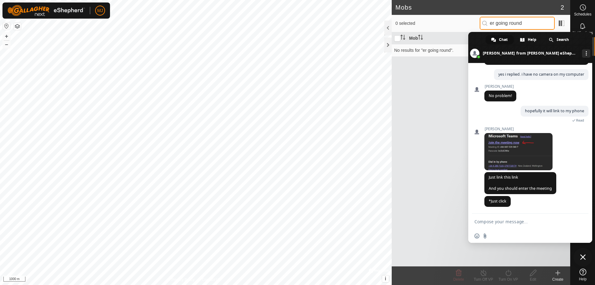
type input "er going round"
click at [497, 223] on textarea "Compose your message..." at bounding box center [523, 220] width 99 height 15
type textarea "i did"
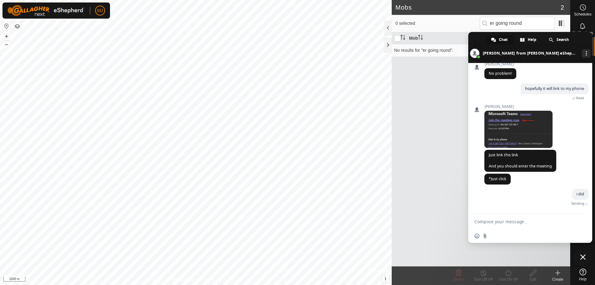
scroll to position [973, 0]
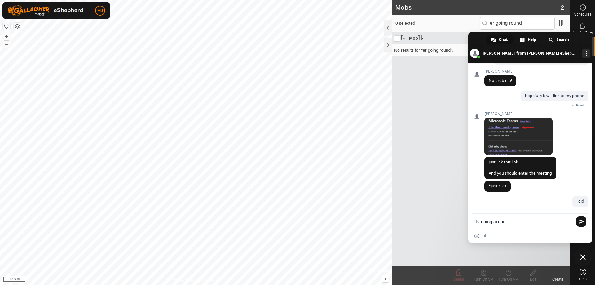
type textarea "its going around"
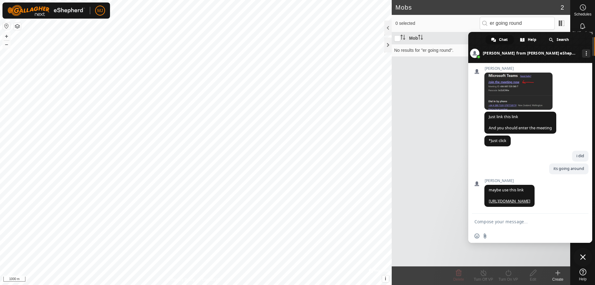
scroll to position [1040, 0]
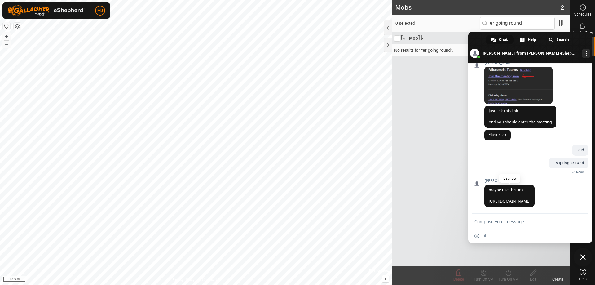
click at [530, 198] on link "[URL][DOMAIN_NAME]" at bounding box center [508, 200] width 41 height 5
click at [515, 236] on div "Insert an emoji Send a file" at bounding box center [530, 236] width 124 height 14
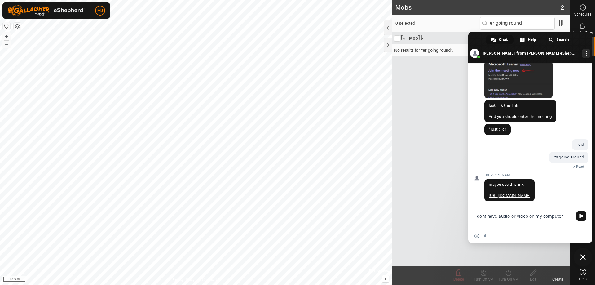
scroll to position [1064, 0]
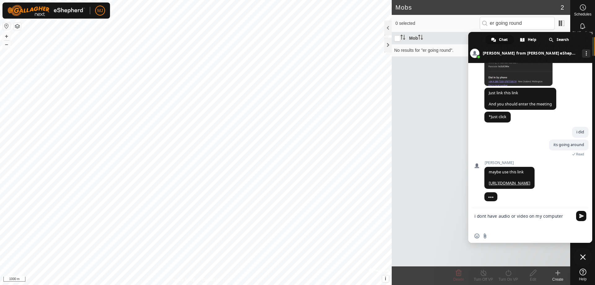
type textarea "i dont have audio or video on my computer"
click at [580, 216] on span "Send" at bounding box center [581, 215] width 5 height 5
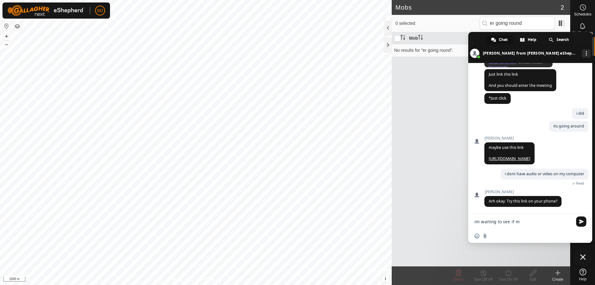
scroll to position [1083, 0]
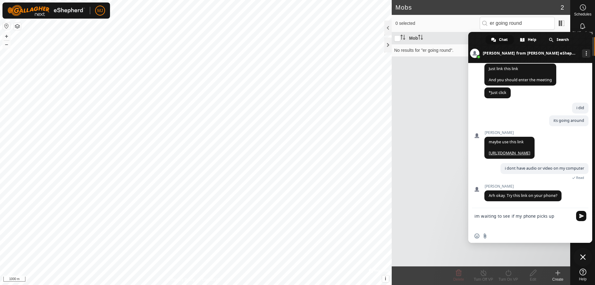
type textarea "im waiting to see if my phone picks up"
click at [577, 216] on span "Send" at bounding box center [581, 216] width 10 height 10
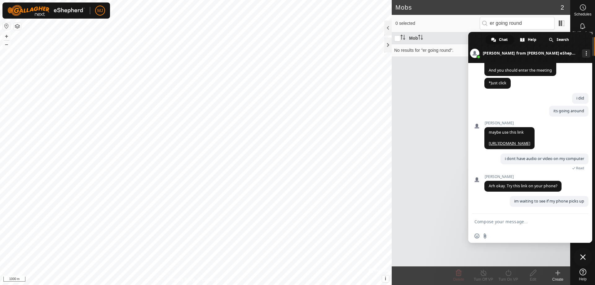
scroll to position [1098, 0]
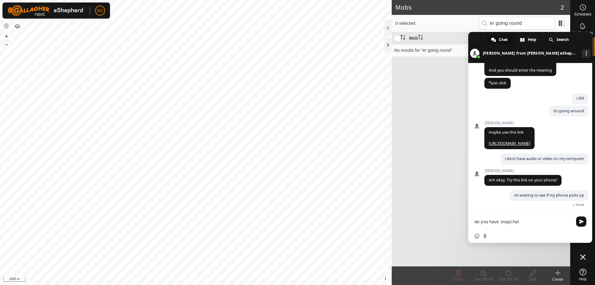
type textarea "do you have snapchat"
click at [583, 219] on span "Send" at bounding box center [581, 221] width 10 height 10
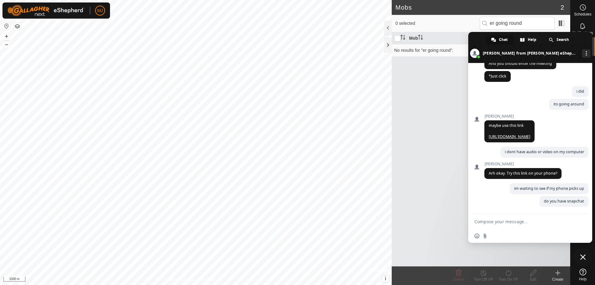
scroll to position [1117, 0]
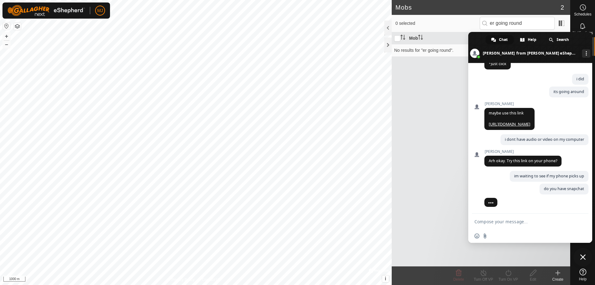
click at [541, 222] on textarea "Compose your message..." at bounding box center [523, 220] width 99 height 15
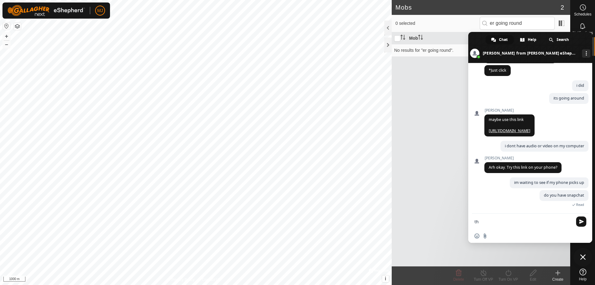
scroll to position [1132, 0]
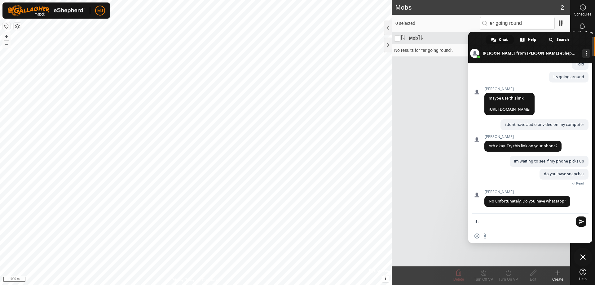
type textarea "t"
type textarea "yes"
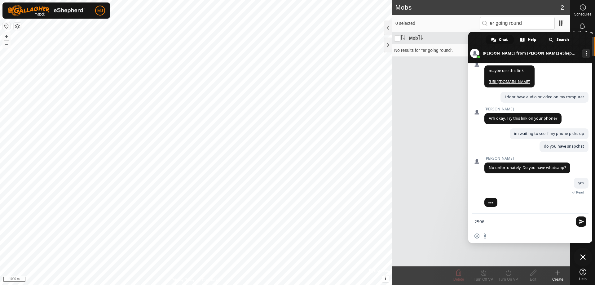
scroll to position [1160, 0]
type textarea "2506121788"
click at [583, 223] on span "Send" at bounding box center [581, 221] width 5 height 5
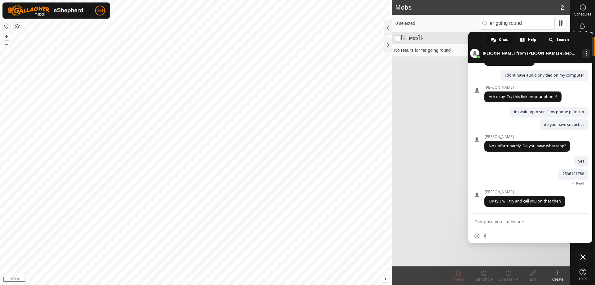
scroll to position [1181, 0]
type textarea "perfect"
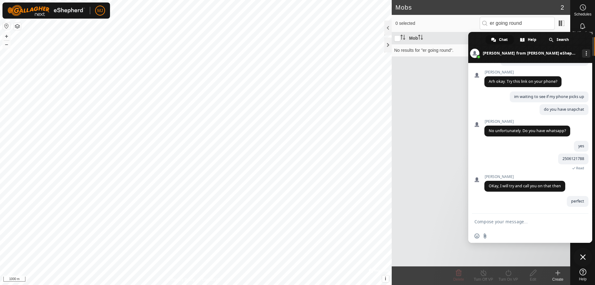
scroll to position [1196, 0]
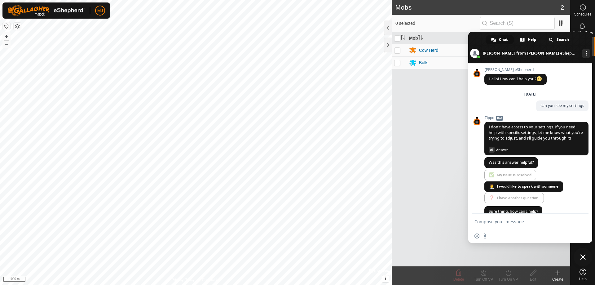
scroll to position [1196, 0]
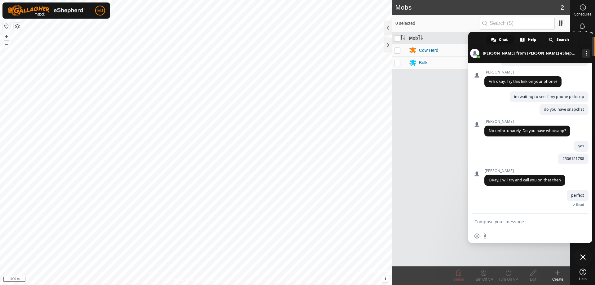
click at [529, 222] on textarea "Compose your message..." at bounding box center [523, 220] width 99 height 15
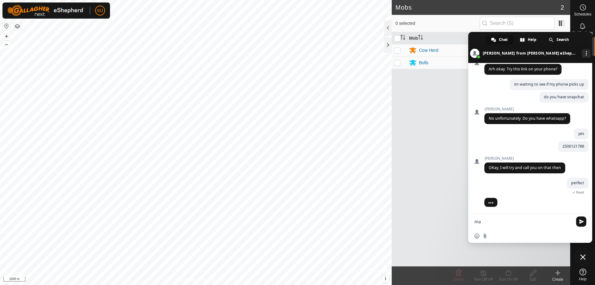
type textarea "m"
type textarea "can you hear me"
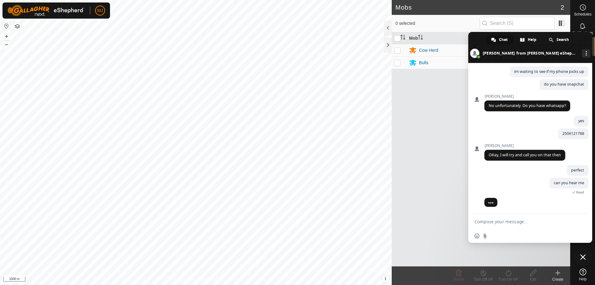
scroll to position [1231, 0]
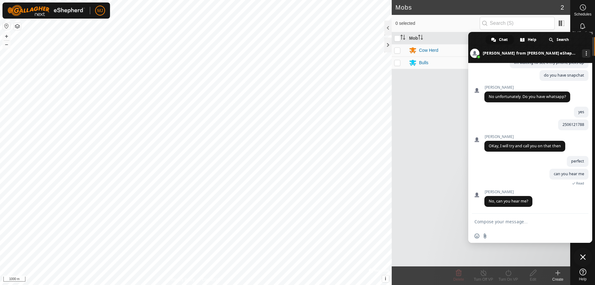
click at [397, 50] on p-checkbox at bounding box center [397, 50] width 6 height 5
click at [398, 50] on p-checkbox at bounding box center [397, 50] width 6 height 5
checkbox input "false"
click at [397, 62] on p-checkbox at bounding box center [397, 62] width 6 height 5
click at [398, 63] on p-checkbox at bounding box center [397, 62] width 6 height 5
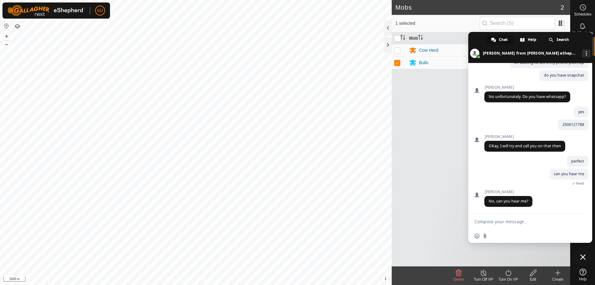
checkbox input "false"
drag, startPoint x: 471, startPoint y: 85, endPoint x: 507, endPoint y: 94, distance: 37.3
click at [507, 94] on div "Gallagher eShepherd Hello! How can I help you? Sunday, 31 August can you see my…" at bounding box center [530, 138] width 124 height 150
click at [583, 255] on span "Close chat" at bounding box center [583, 257] width 6 height 6
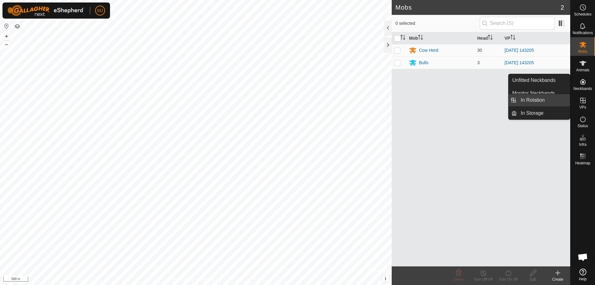
click at [550, 98] on link "In Rotation" at bounding box center [542, 100] width 53 height 12
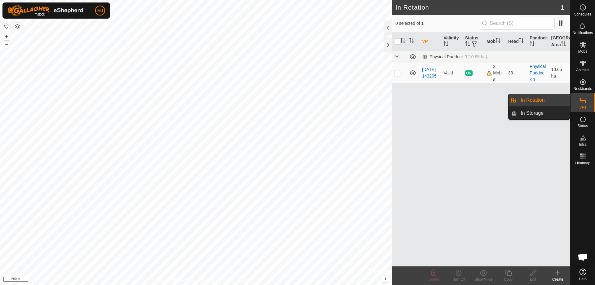
click at [547, 99] on link "In Rotation" at bounding box center [542, 100] width 53 height 12
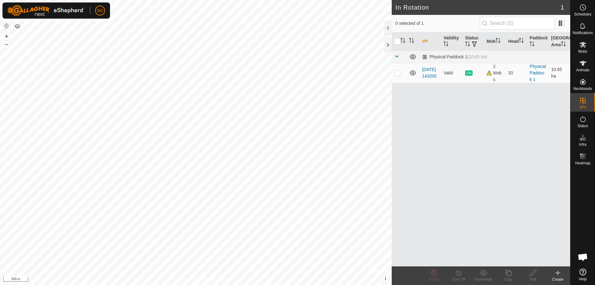
click at [19, 25] on button "button" at bounding box center [17, 26] width 7 height 7
click at [560, 273] on icon at bounding box center [557, 272] width 7 height 7
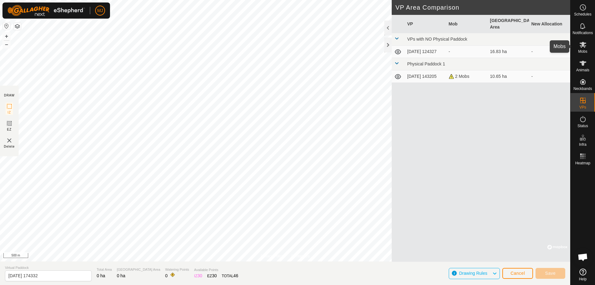
click at [585, 45] on icon at bounding box center [582, 44] width 7 height 7
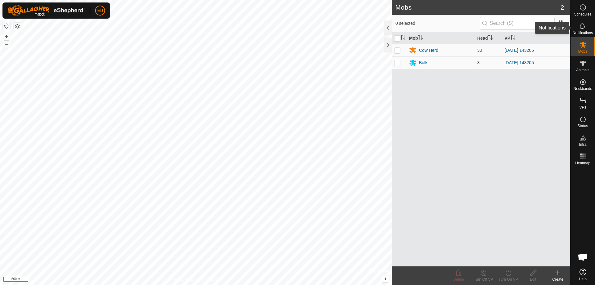
click at [585, 26] on icon at bounding box center [582, 25] width 7 height 7
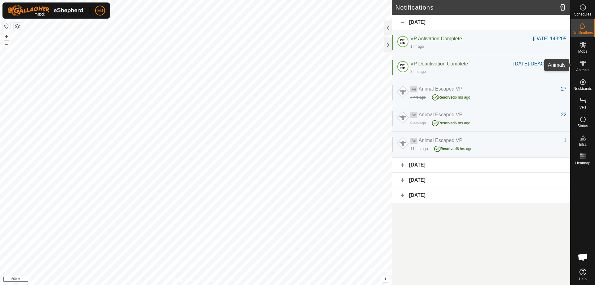
click at [583, 63] on icon at bounding box center [582, 63] width 7 height 5
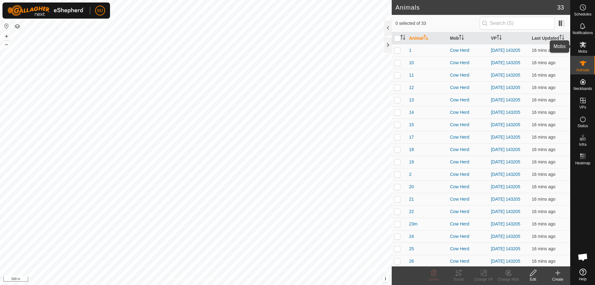
click at [584, 47] on icon at bounding box center [582, 45] width 7 height 6
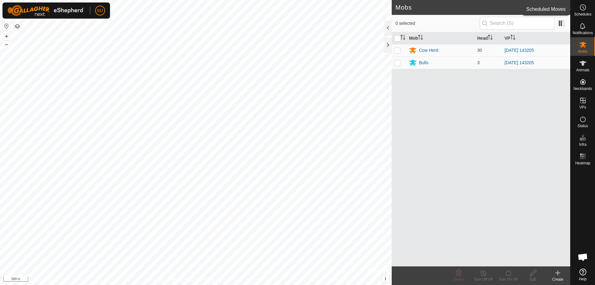
click at [582, 7] on icon at bounding box center [582, 7] width 7 height 7
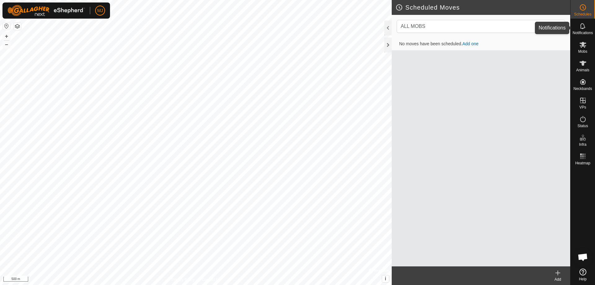
click at [584, 28] on icon at bounding box center [582, 26] width 5 height 6
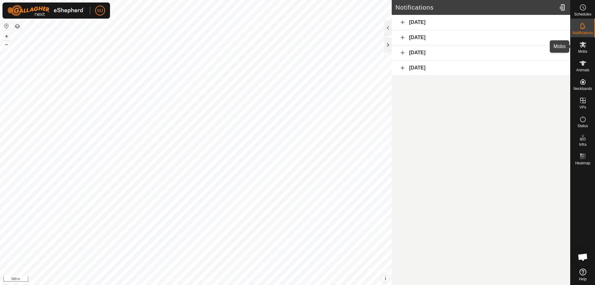
click at [582, 50] on span "Mobs" at bounding box center [582, 52] width 9 height 4
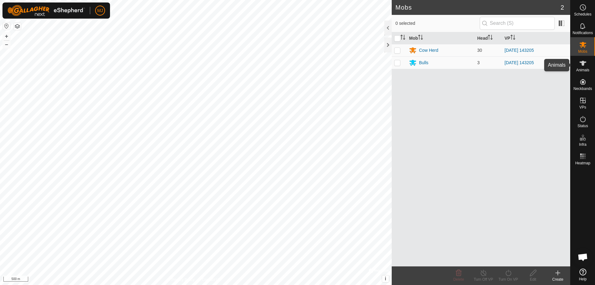
click at [582, 62] on icon at bounding box center [582, 63] width 7 height 5
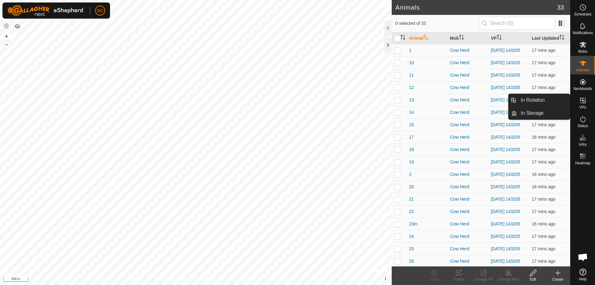
click at [581, 102] on icon at bounding box center [582, 100] width 7 height 7
click at [583, 99] on icon at bounding box center [582, 100] width 7 height 7
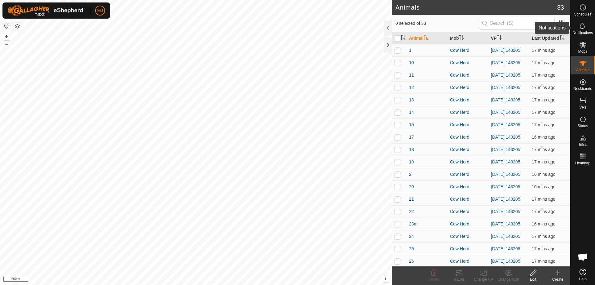
click at [585, 29] on icon at bounding box center [582, 25] width 7 height 7
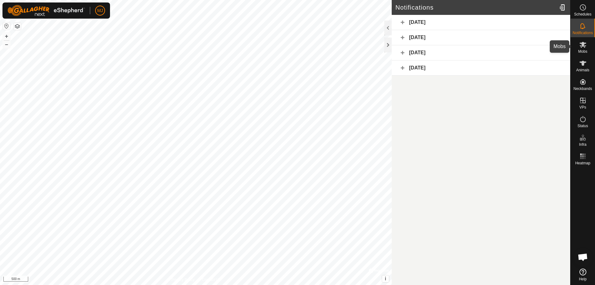
click at [582, 42] on icon at bounding box center [582, 45] width 7 height 6
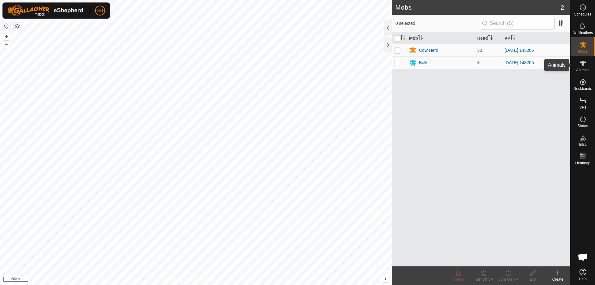
click at [584, 63] on icon at bounding box center [582, 62] width 7 height 7
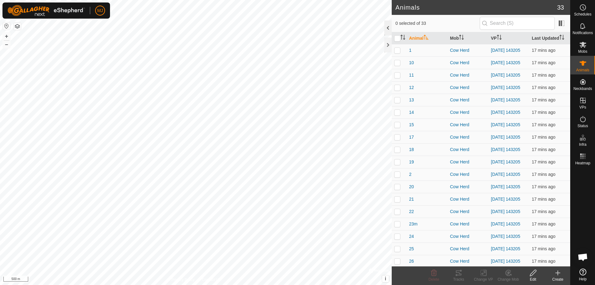
click at [388, 27] on div at bounding box center [387, 27] width 7 height 15
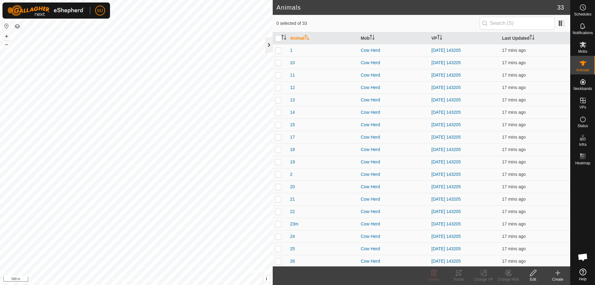
click at [270, 46] on div at bounding box center [268, 44] width 7 height 15
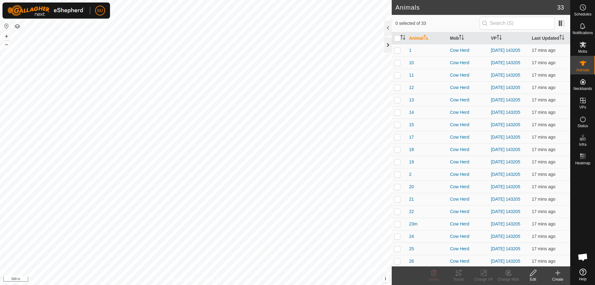
click at [386, 44] on div at bounding box center [387, 44] width 7 height 15
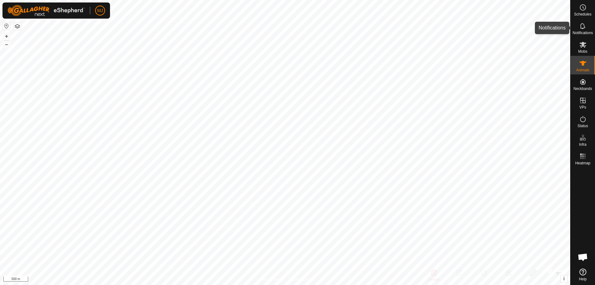
click at [580, 28] on icon at bounding box center [582, 26] width 5 height 6
click at [582, 46] on icon at bounding box center [582, 45] width 7 height 6
click at [583, 64] on icon at bounding box center [582, 63] width 7 height 5
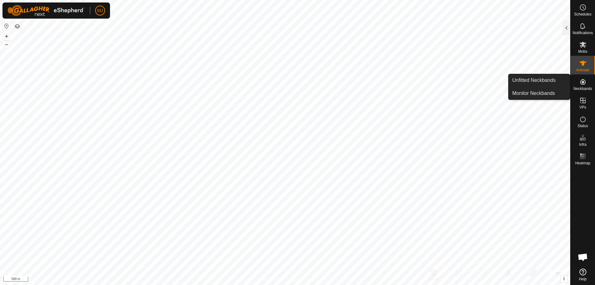
click at [583, 84] on icon at bounding box center [583, 82] width 6 height 6
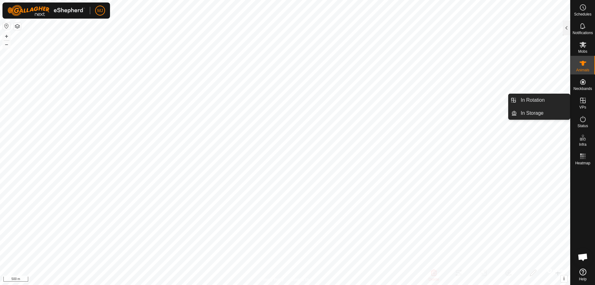
click at [582, 100] on icon at bounding box center [583, 101] width 6 height 6
click at [583, 98] on icon at bounding box center [582, 100] width 7 height 7
click at [540, 100] on link "In Rotation" at bounding box center [542, 100] width 53 height 12
click at [581, 98] on icon at bounding box center [582, 100] width 7 height 7
